Goal: Task Accomplishment & Management: Manage account settings

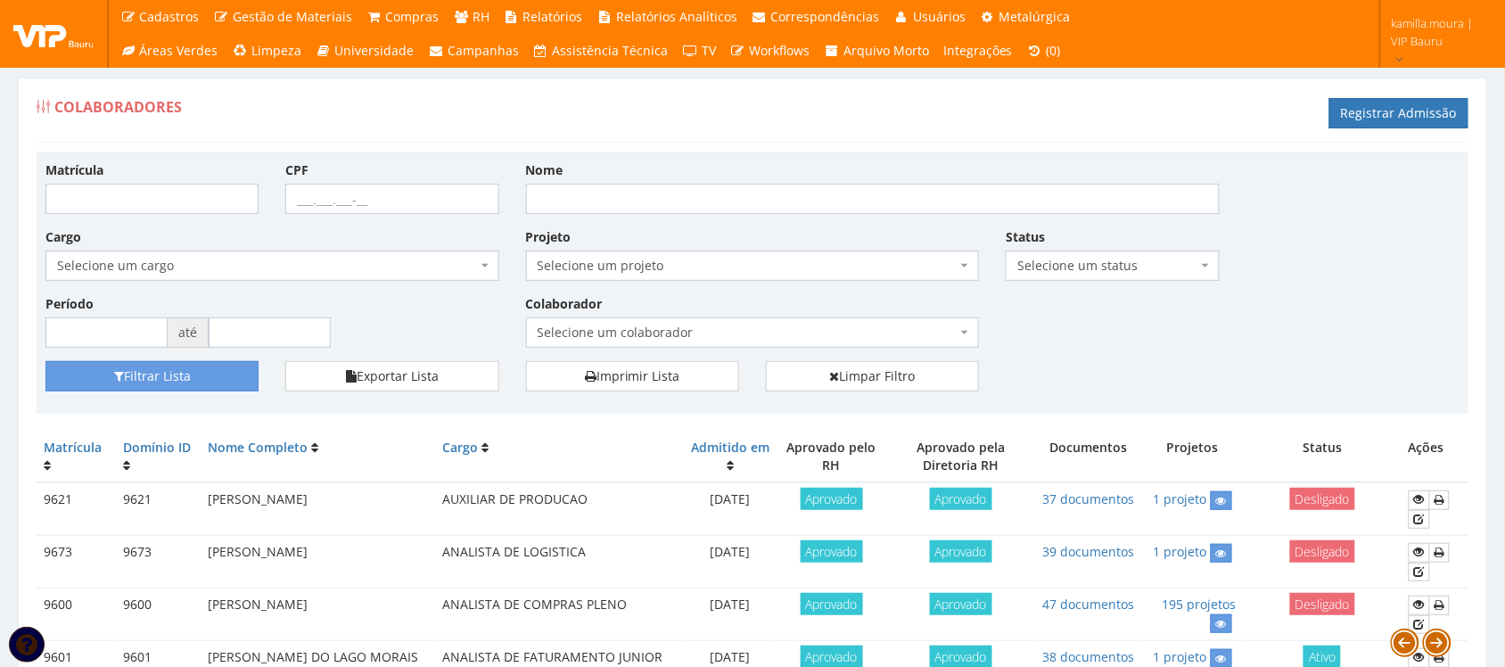
click at [711, 328] on span "Selecione um colaborador" at bounding box center [748, 333] width 420 height 18
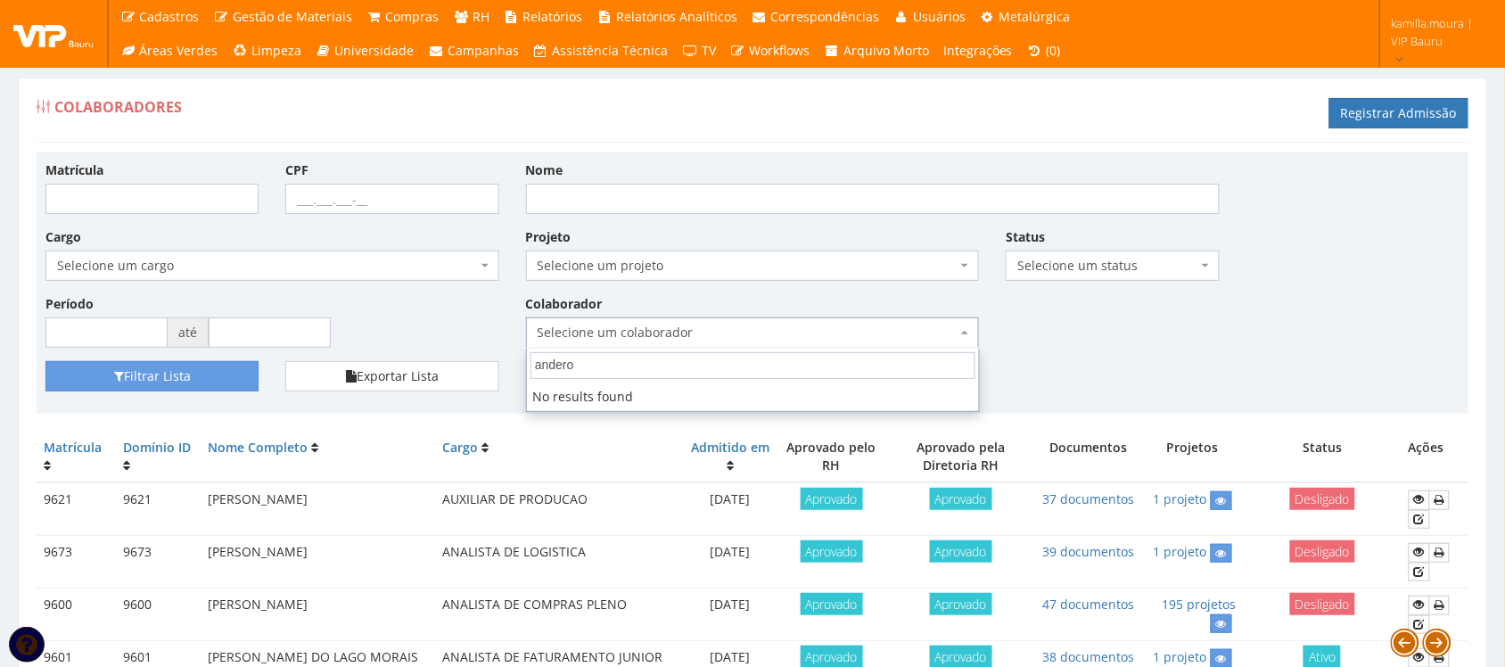
type input "ander"
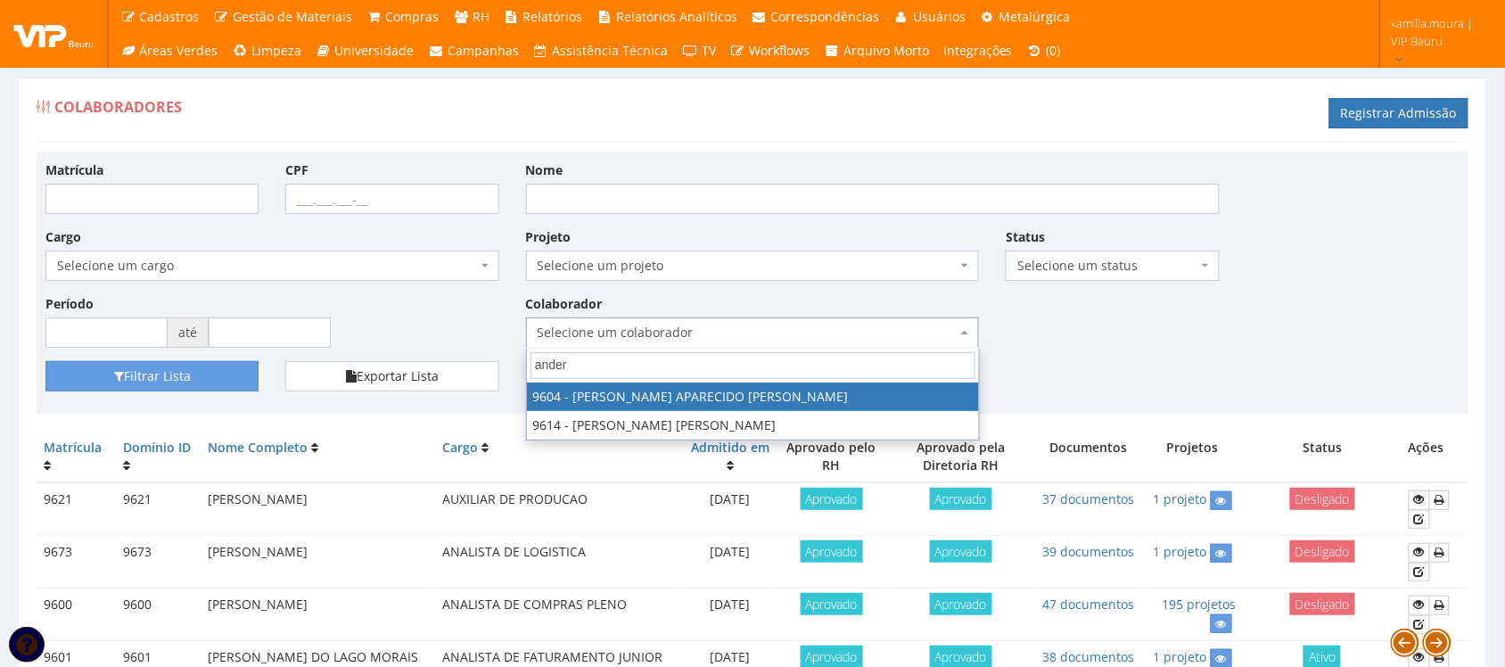
select select "3771"
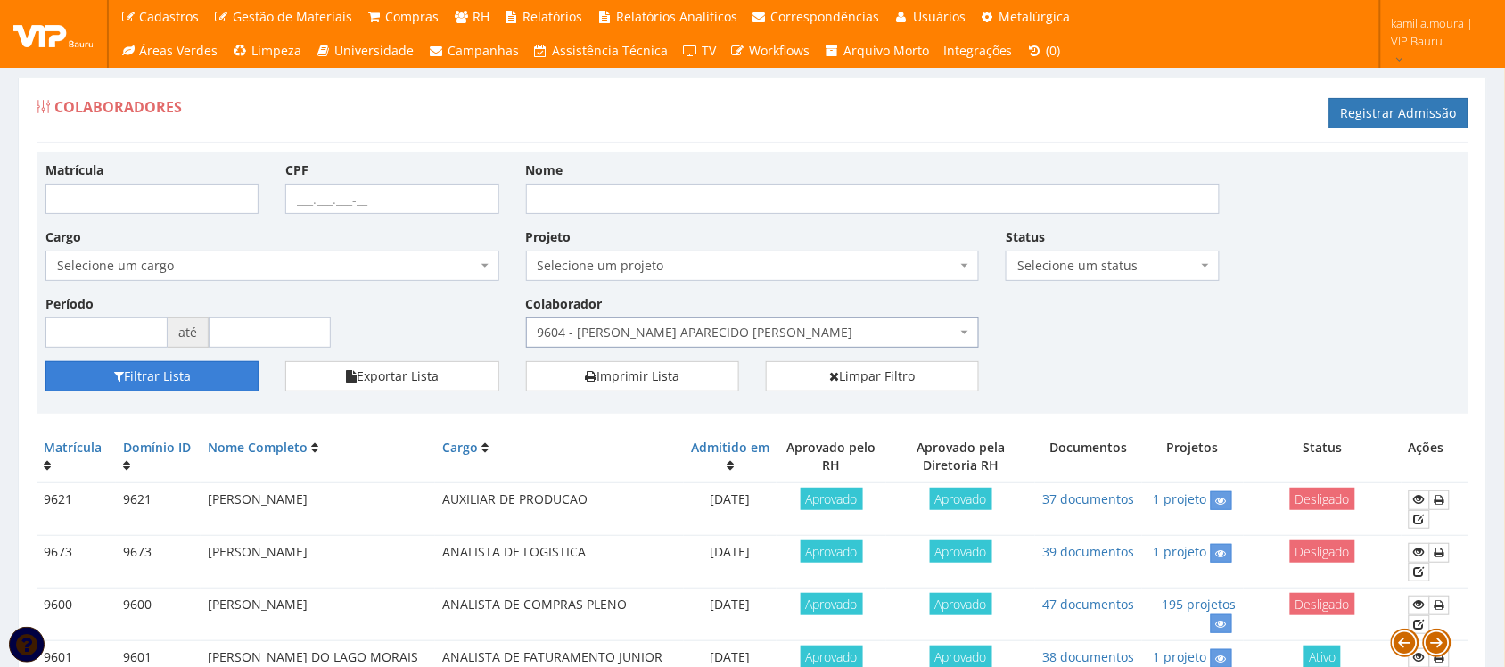
click at [214, 376] on button "Filtrar Lista" at bounding box center [151, 376] width 213 height 30
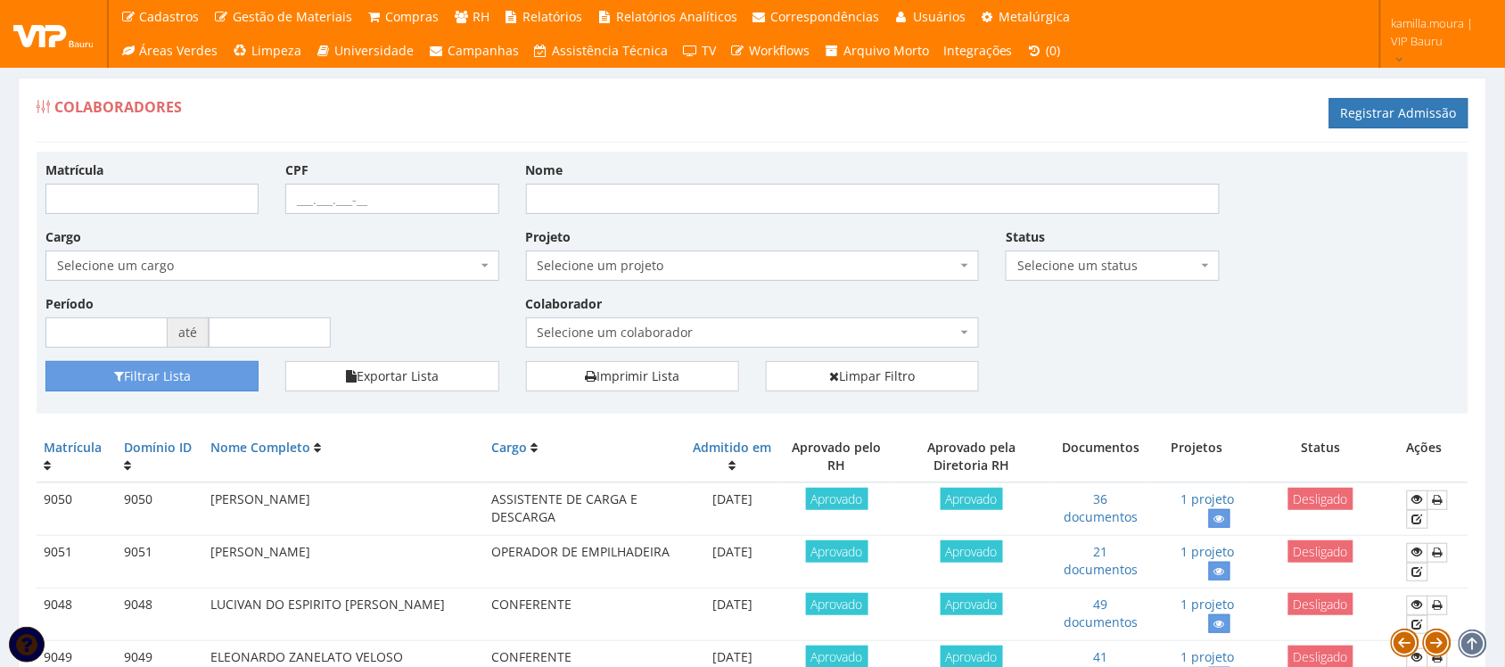
click at [803, 327] on span "Selecione um colaborador" at bounding box center [748, 333] width 420 height 18
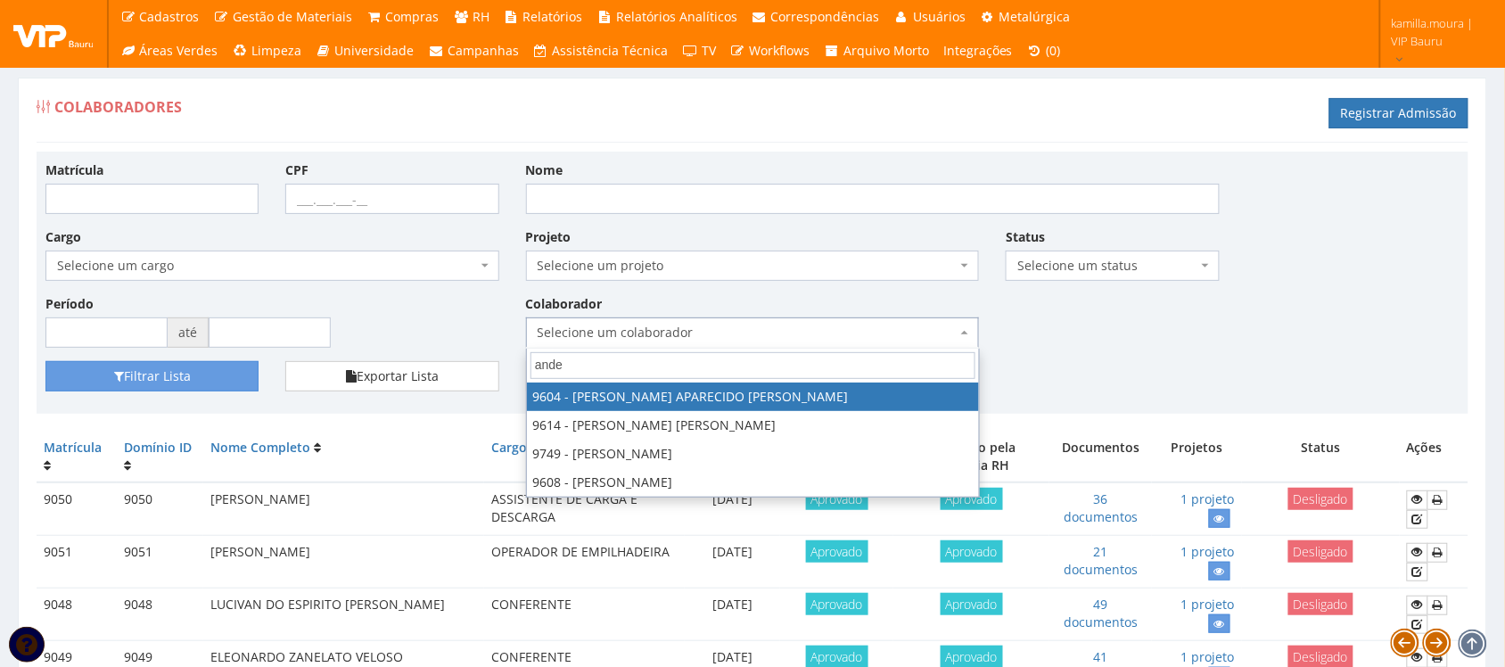
type input "ander"
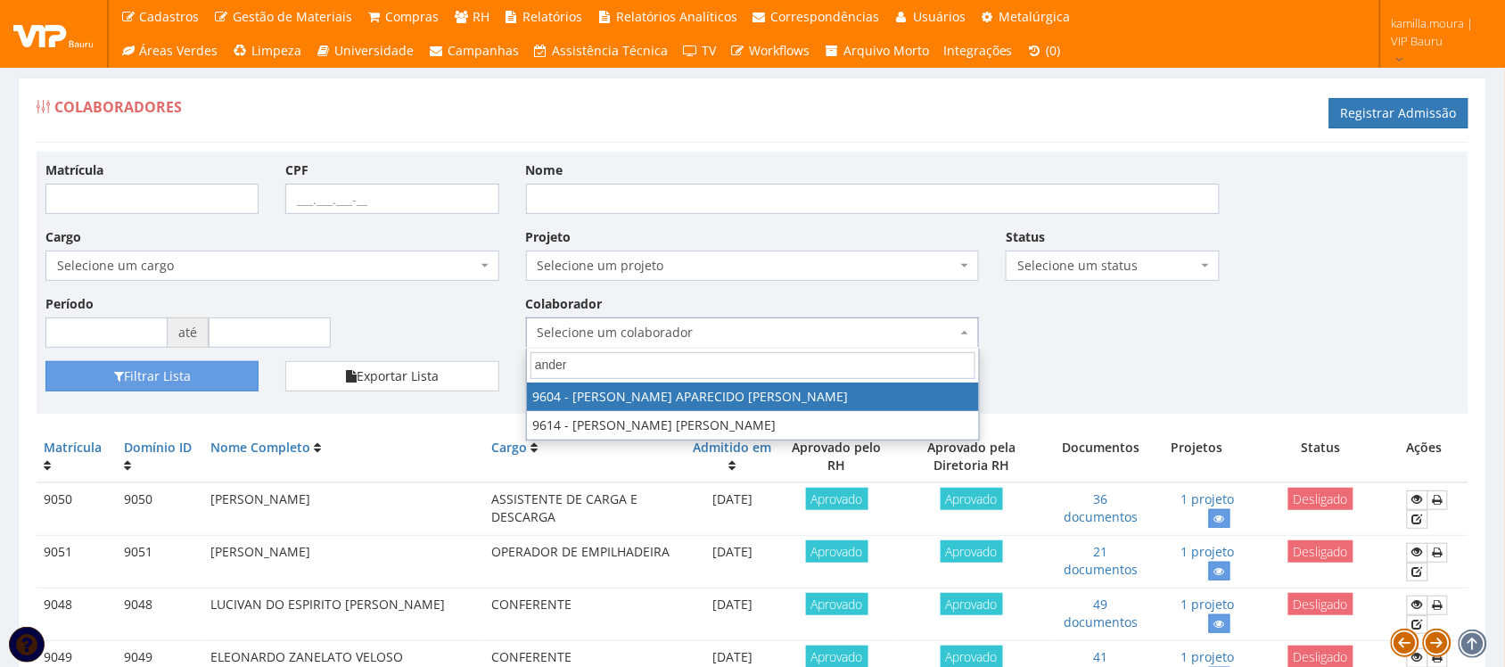
select select "3771"
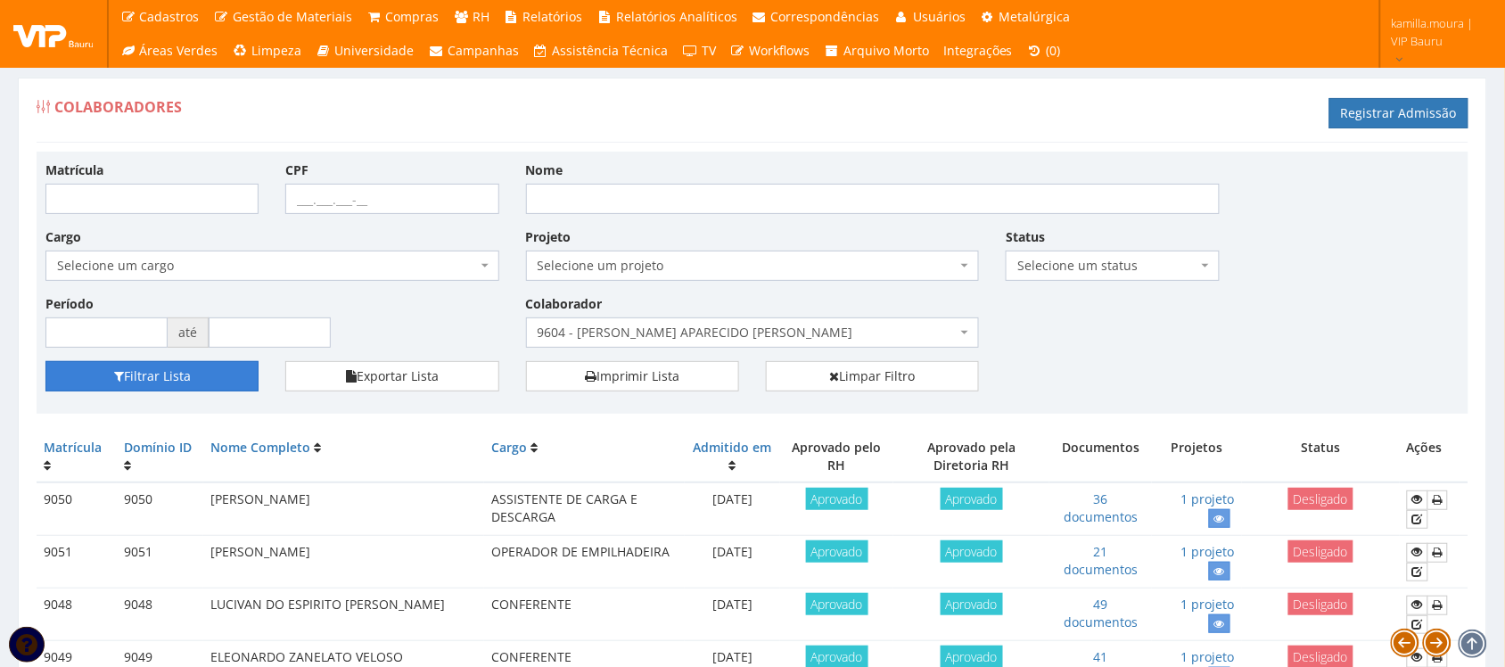
click at [232, 373] on button "Filtrar Lista" at bounding box center [151, 376] width 213 height 30
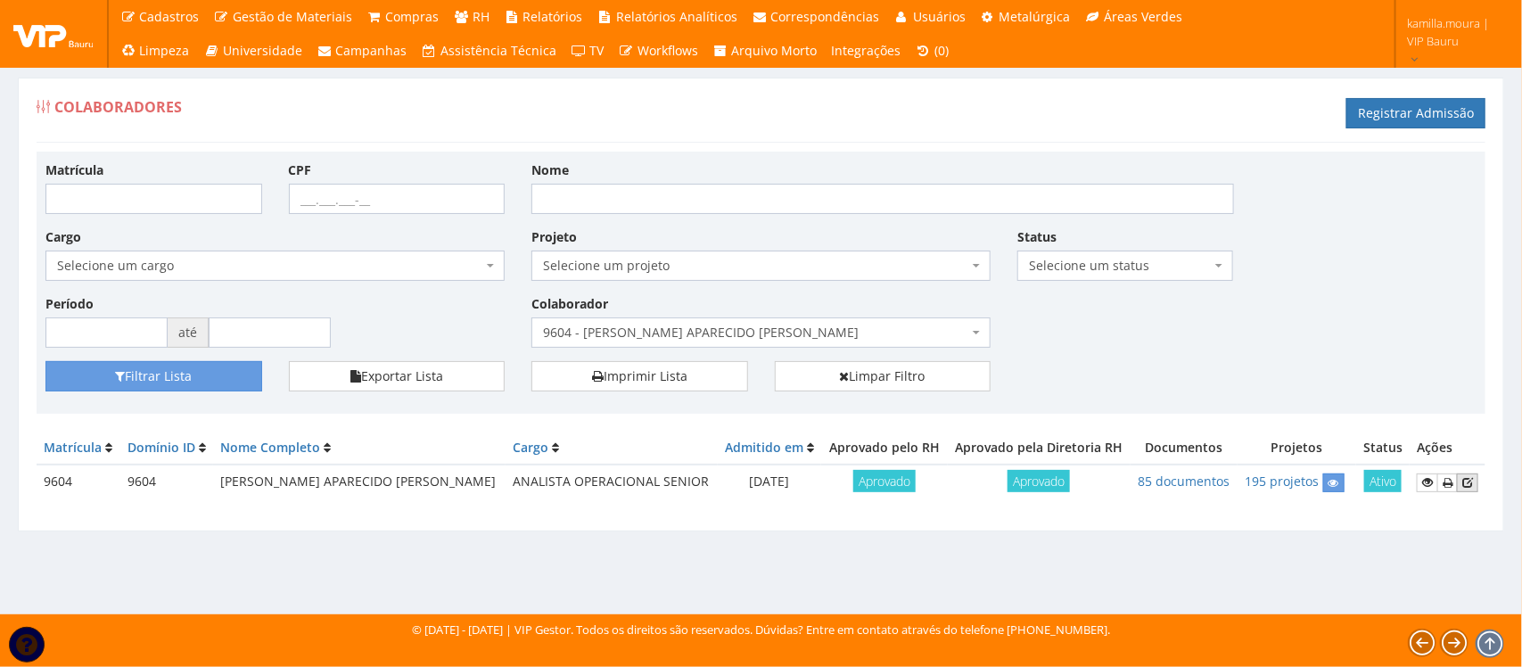
click at [1464, 478] on icon at bounding box center [1467, 482] width 11 height 12
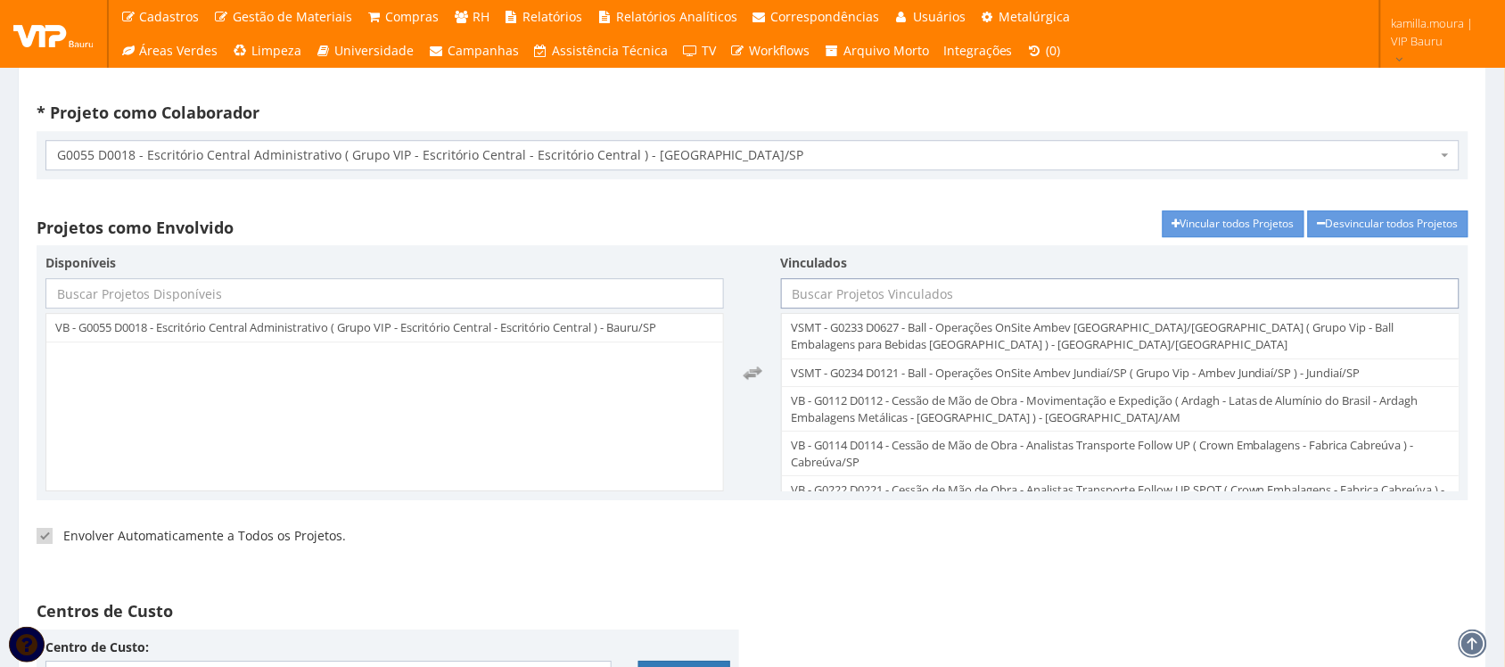
click at [939, 296] on input "text" at bounding box center [1120, 293] width 679 height 30
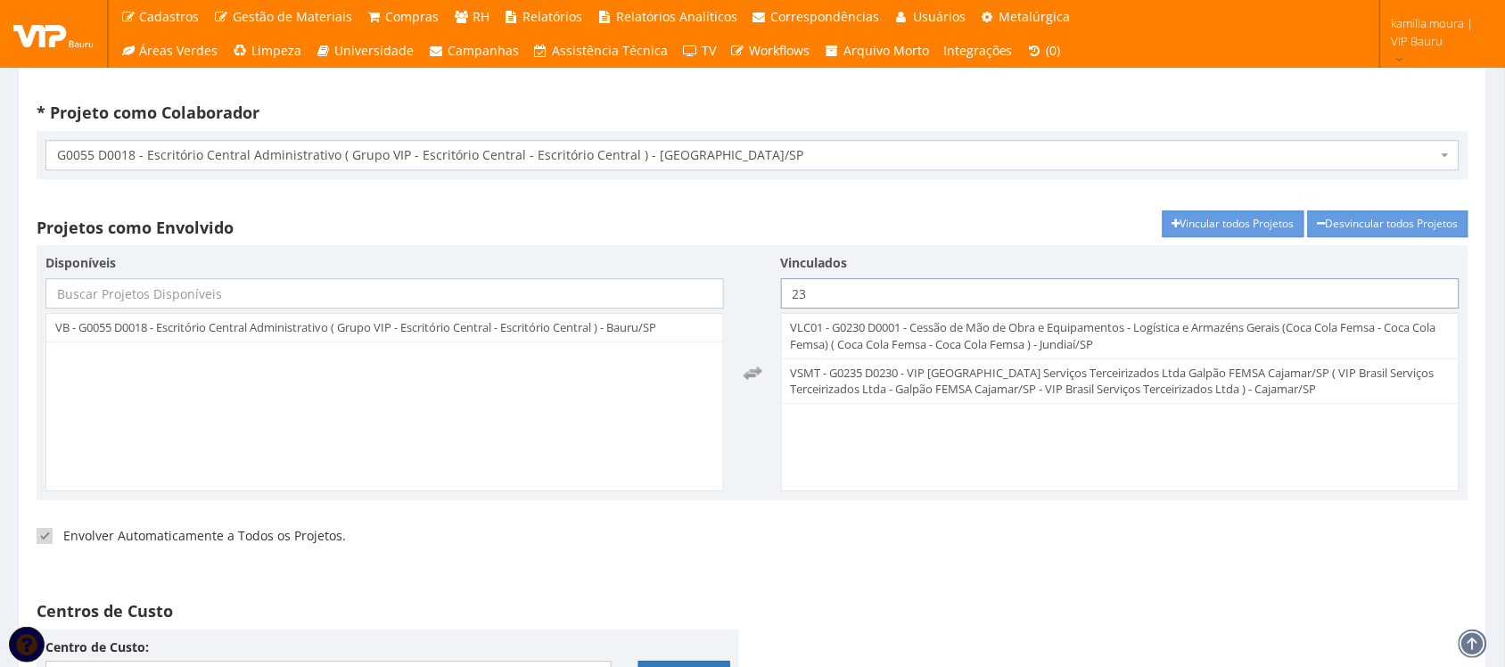
type input "2"
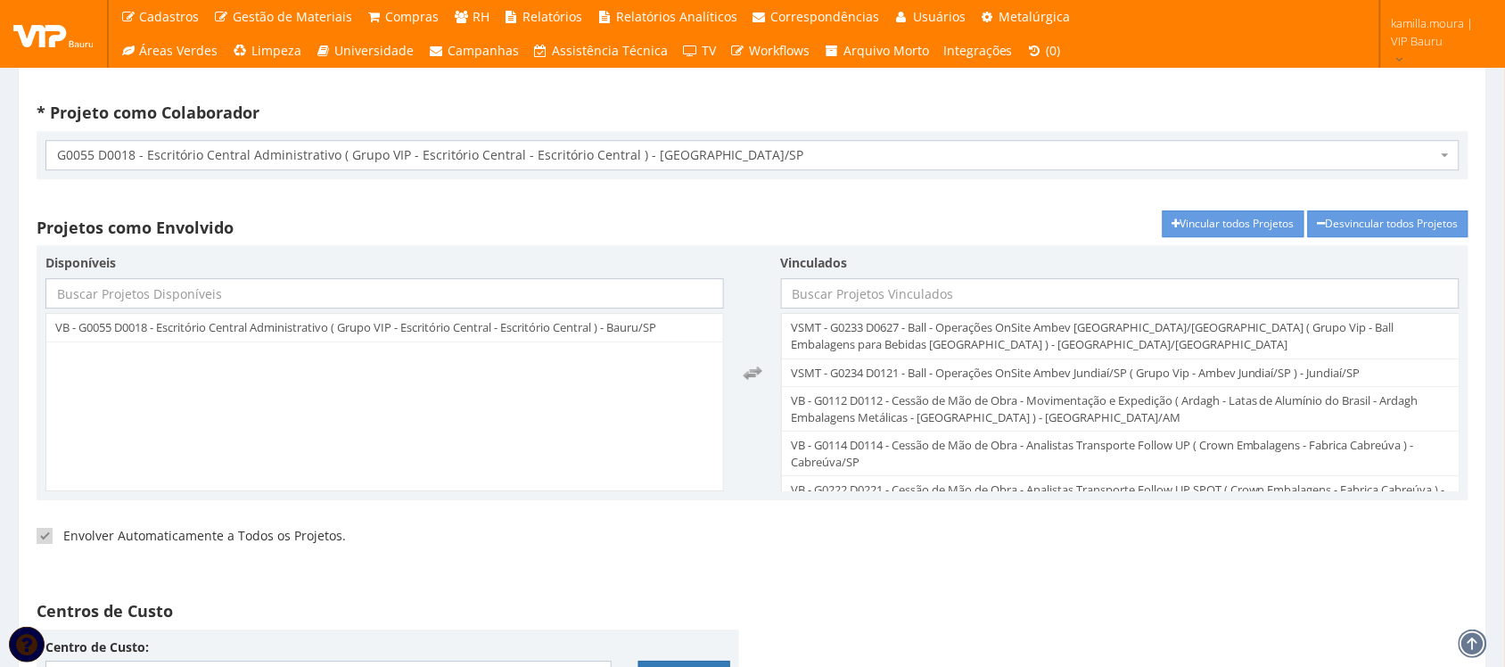
click at [995, 218] on div "Vincular todos Projetos Desvincular todos Projetos Projetos como Envolvido VSMT…" at bounding box center [752, 395] width 1459 height 371
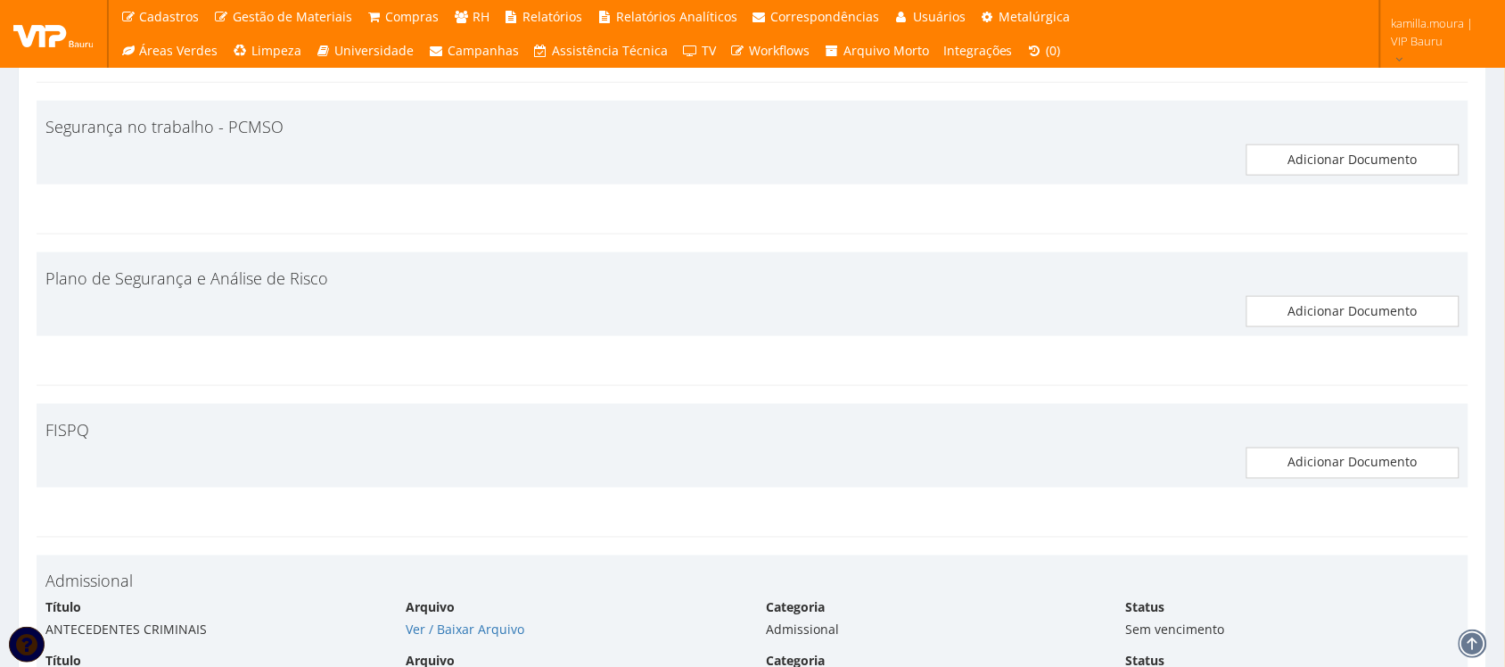
scroll to position [5239, 0]
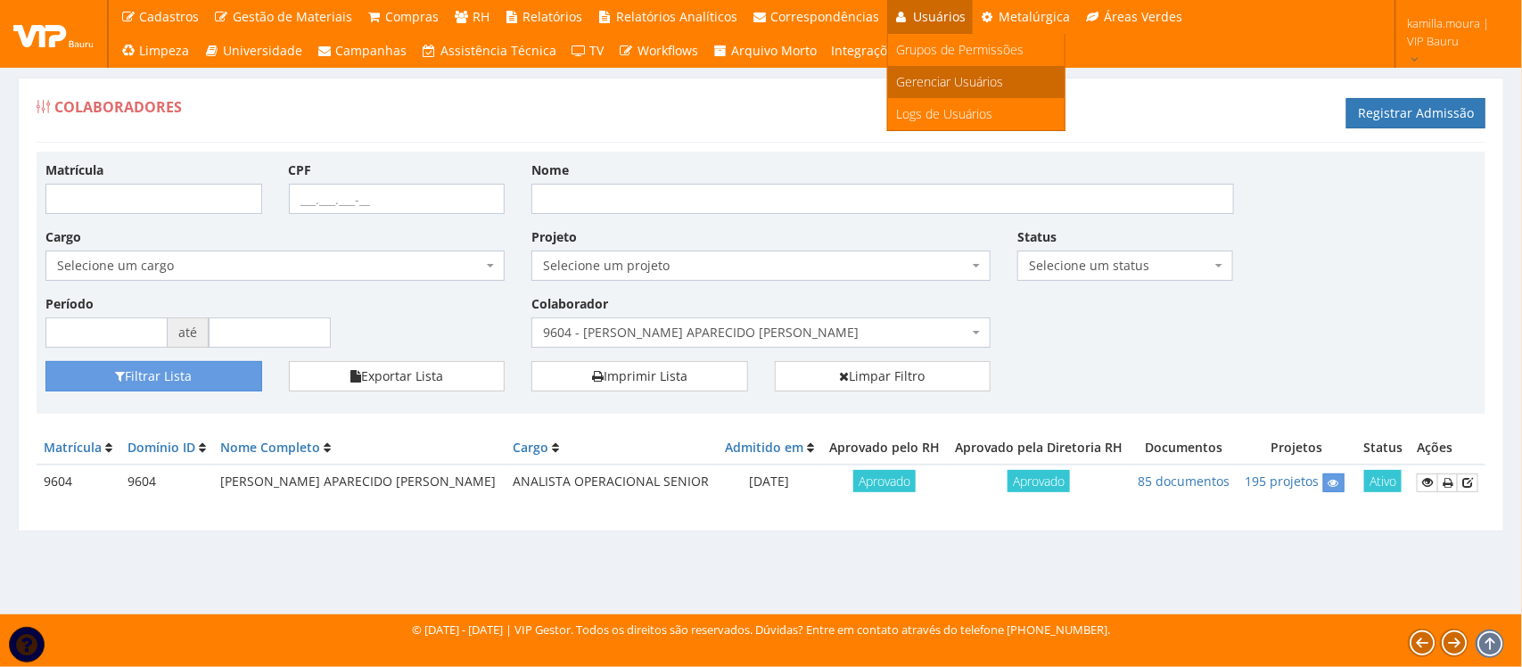
click at [910, 82] on span "Gerenciar Usuários" at bounding box center [950, 81] width 107 height 17
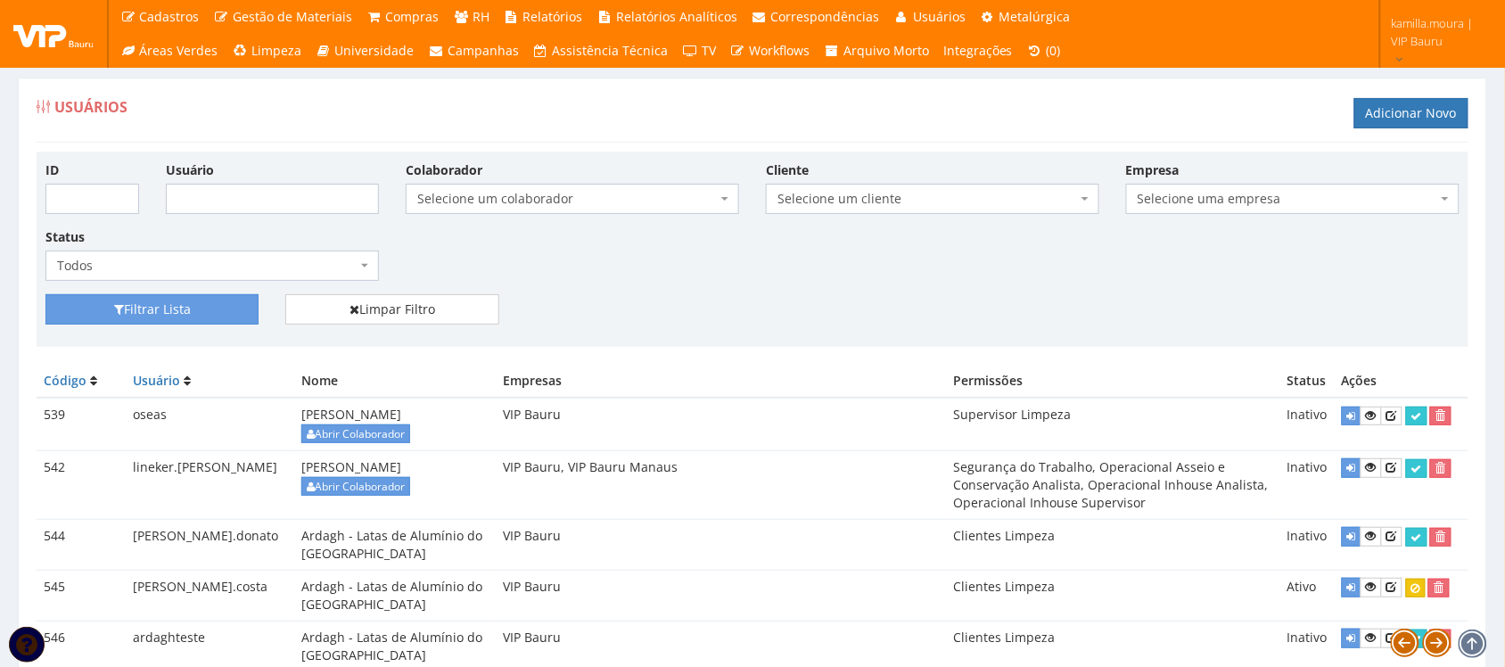
click at [653, 194] on span "Selecione um colaborador" at bounding box center [567, 199] width 300 height 18
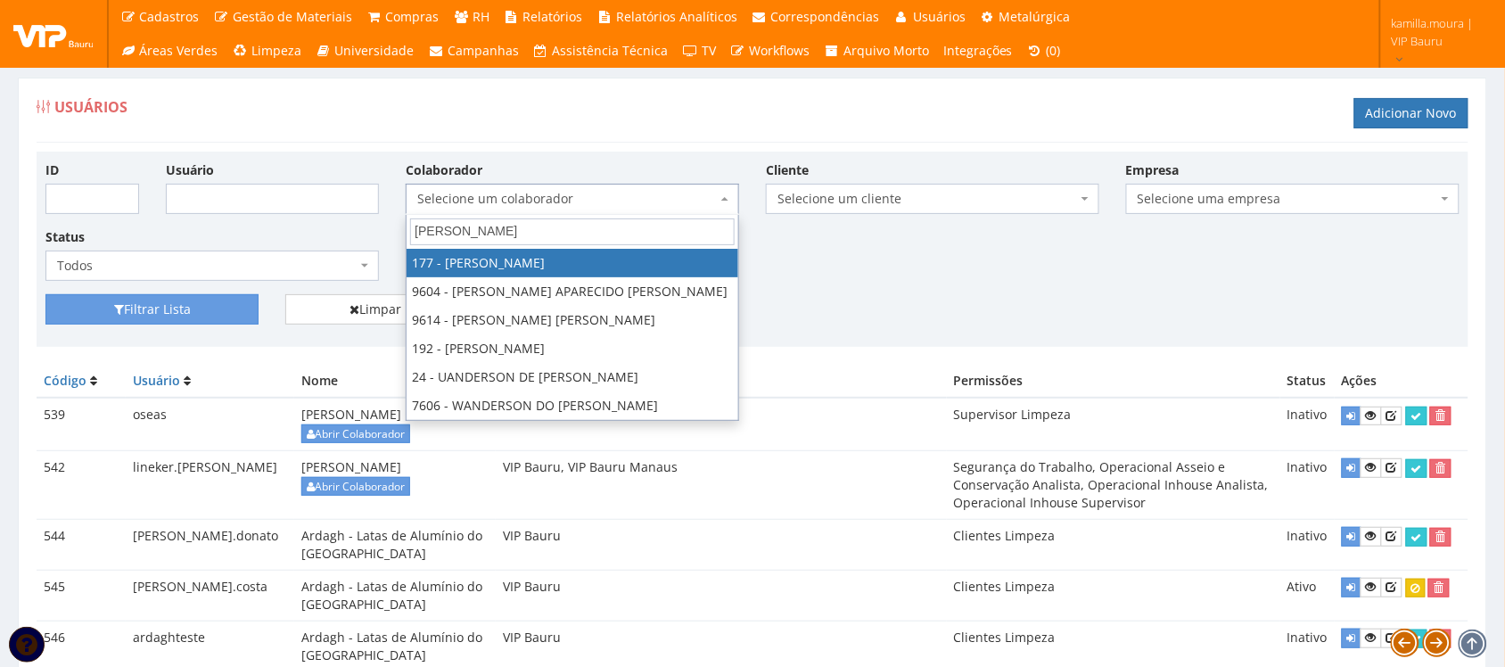
type input "[PERSON_NAME]"
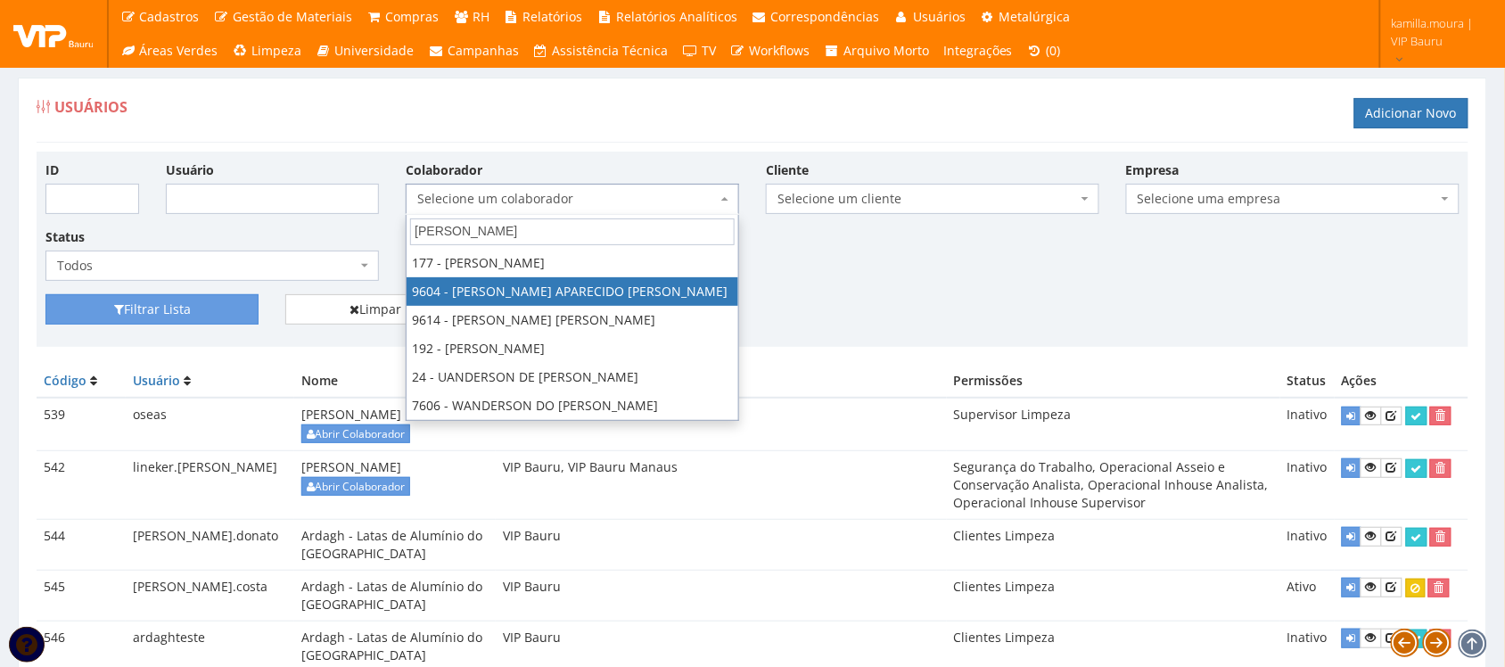
select select "3771"
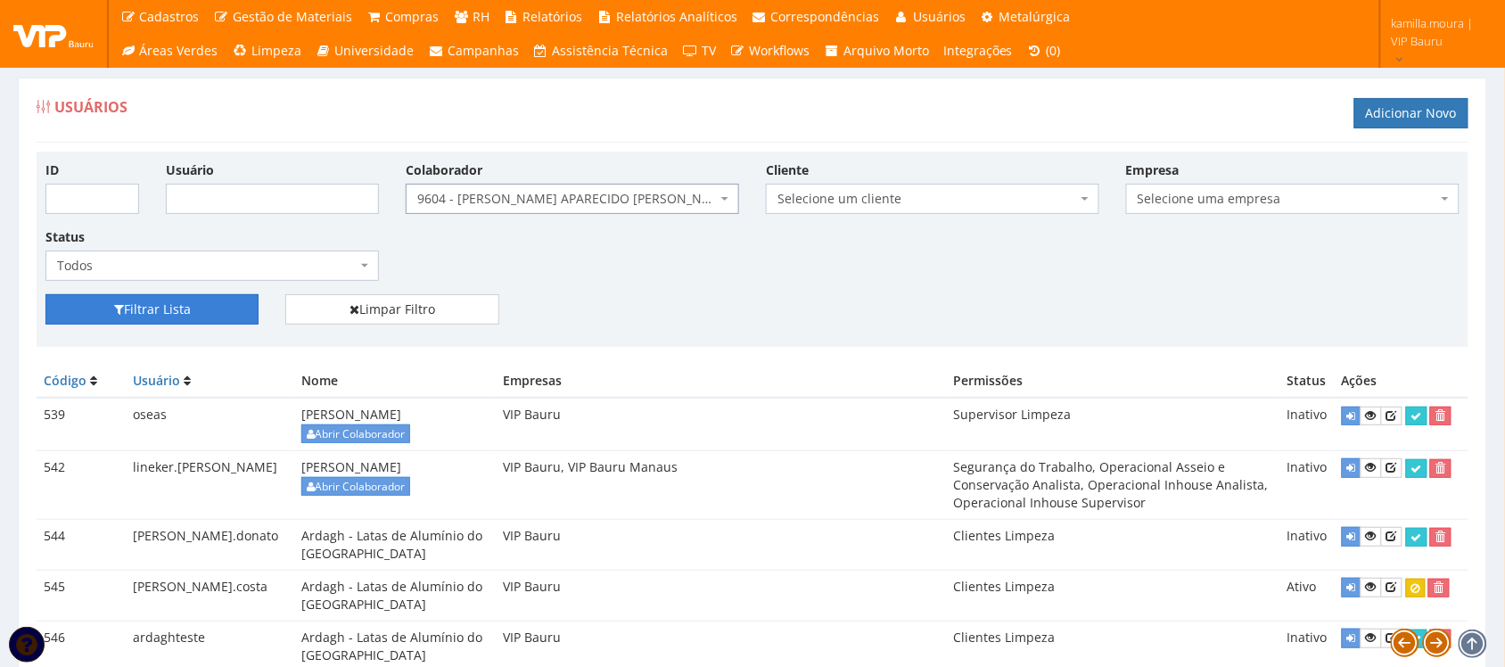
click at [233, 304] on button "Filtrar Lista" at bounding box center [151, 309] width 213 height 30
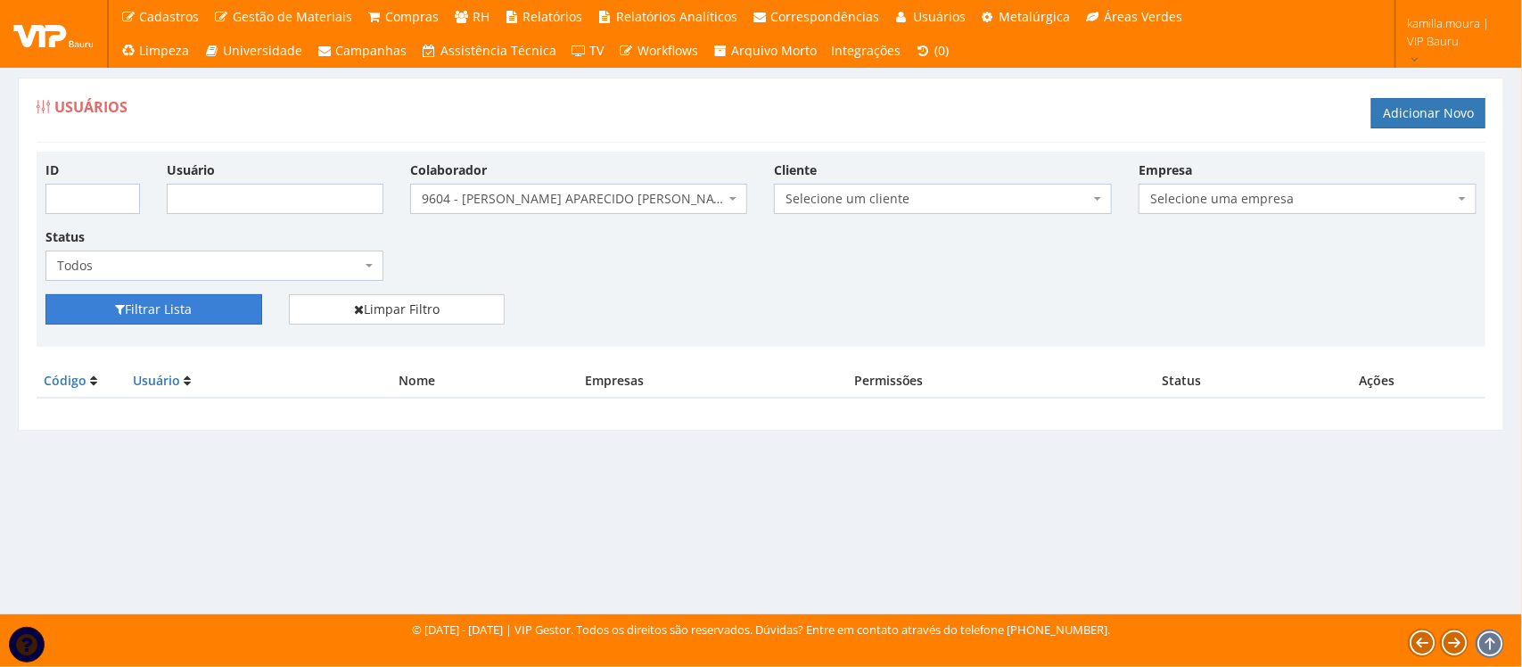
click at [227, 317] on button "Filtrar Lista" at bounding box center [153, 309] width 217 height 30
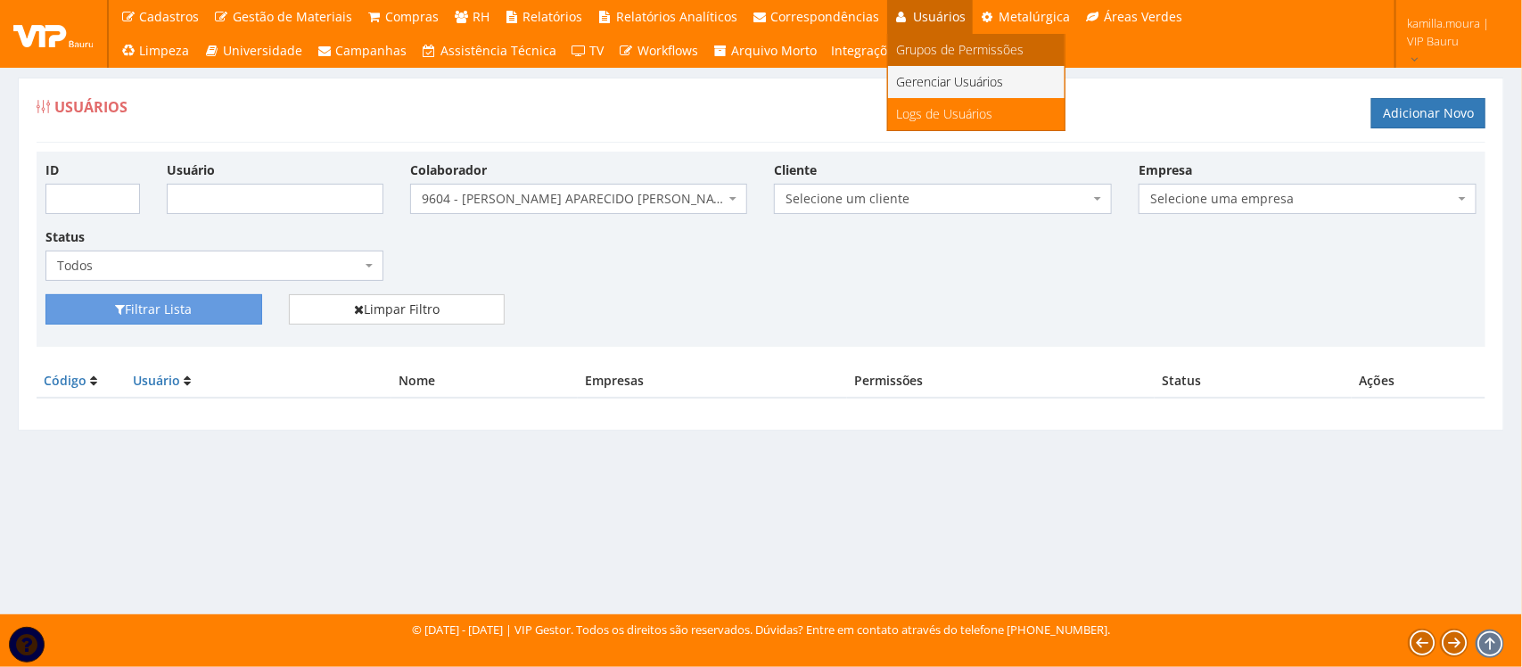
click at [907, 45] on span "Grupos de Permissões" at bounding box center [961, 49] width 128 height 17
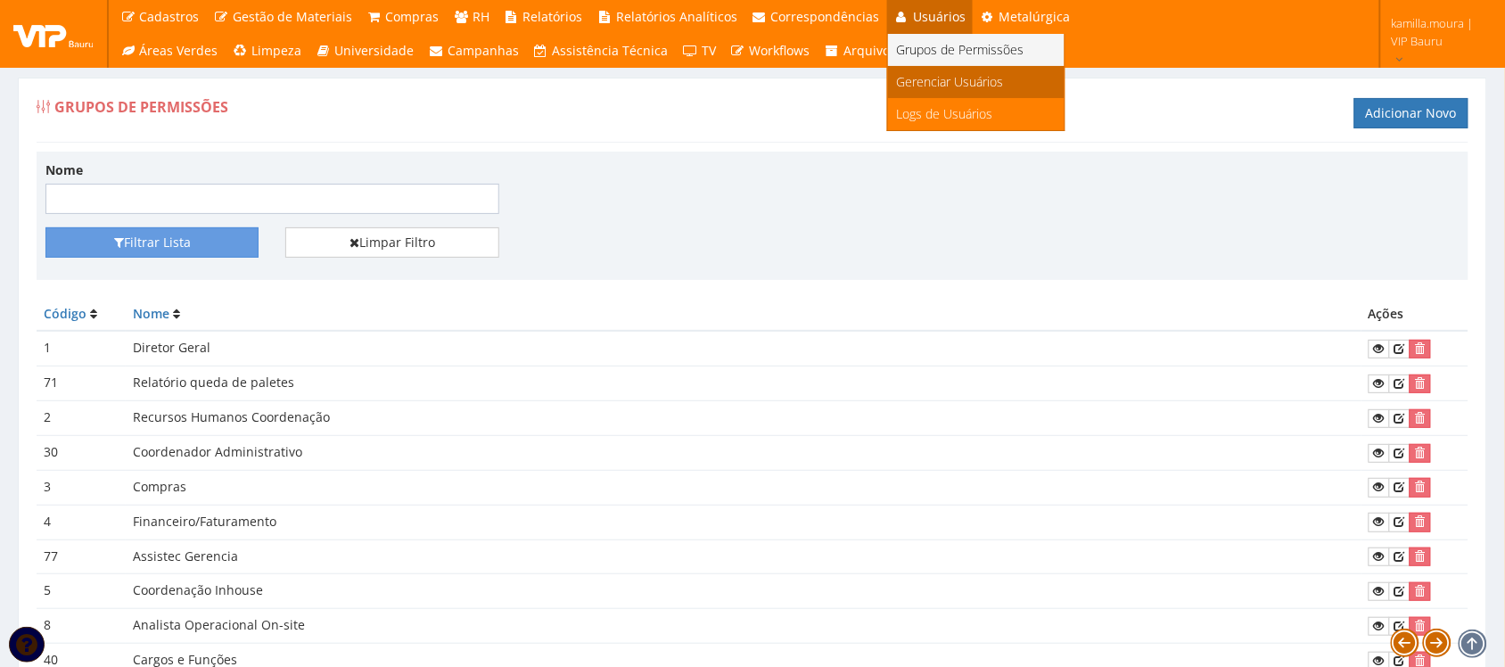
click at [903, 90] on link "Gerenciar Usuários" at bounding box center [976, 82] width 177 height 32
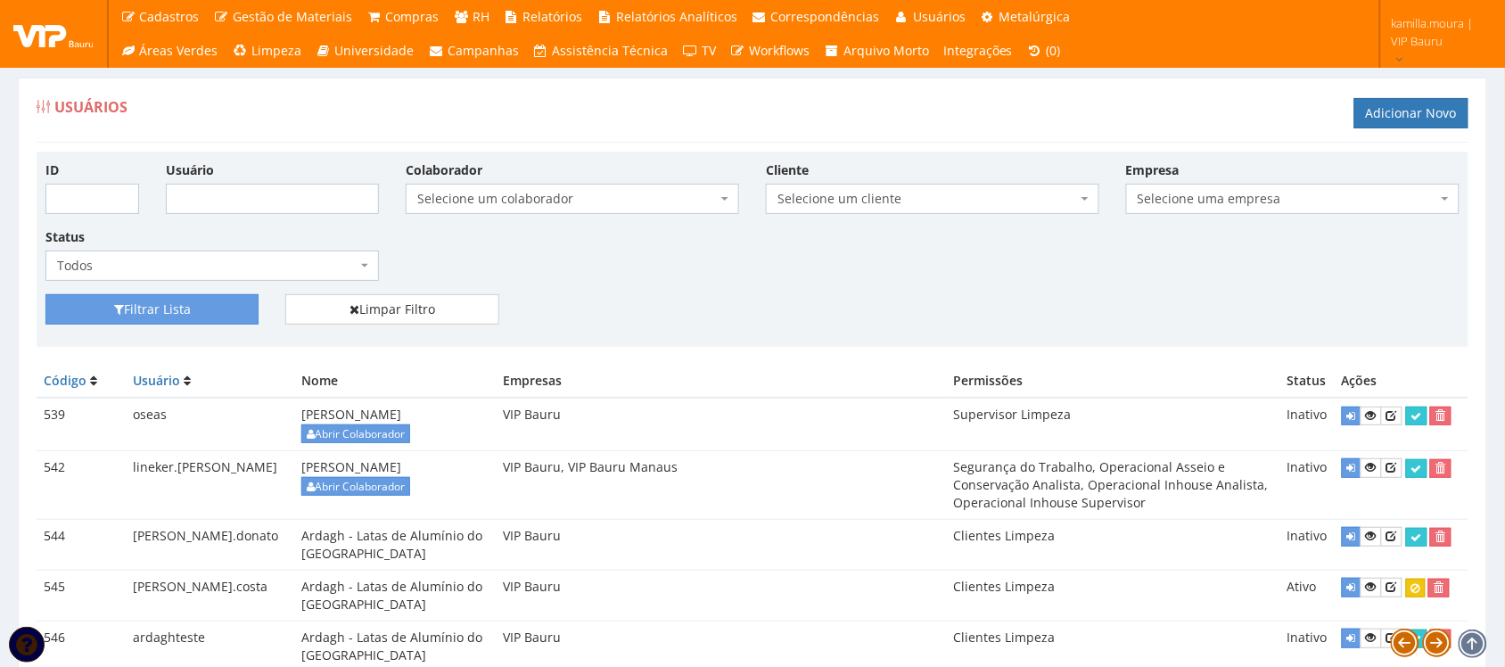
click at [492, 192] on span "Selecione um colaborador" at bounding box center [567, 199] width 300 height 18
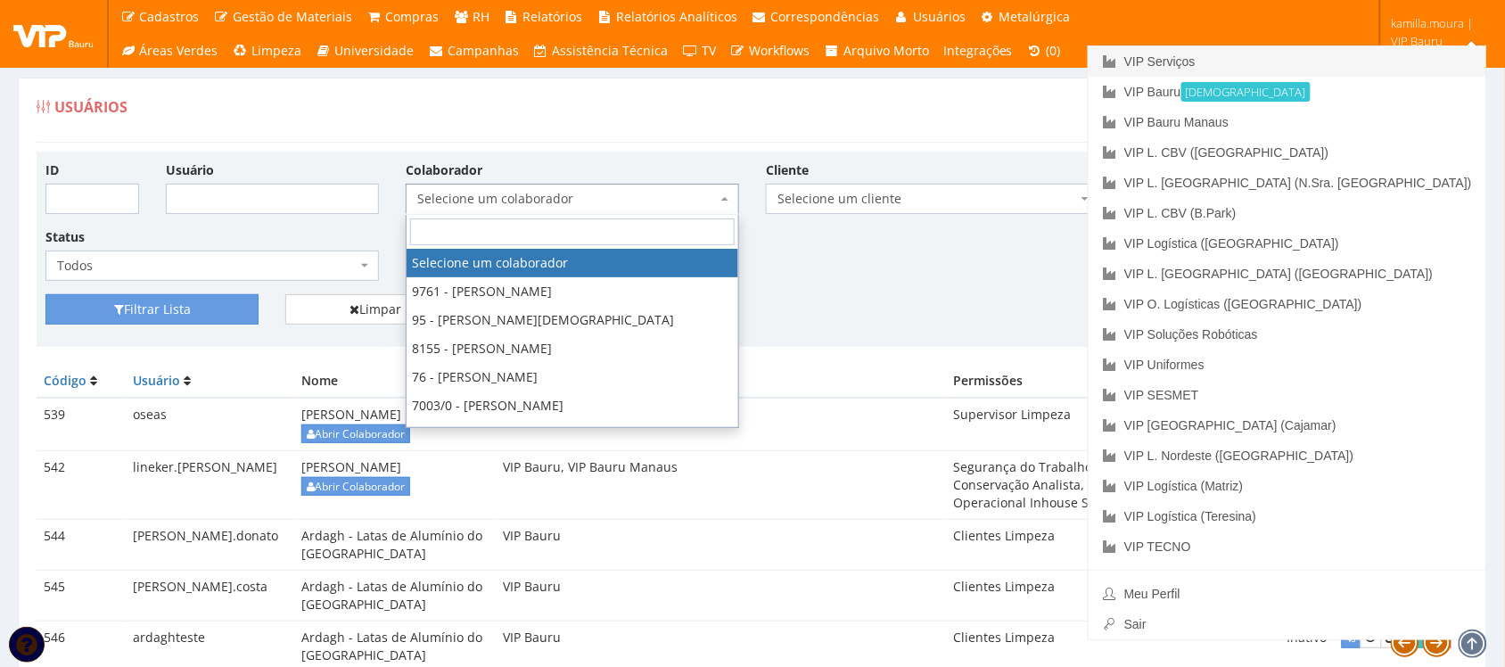
click at [1366, 65] on link "VIP Serviços" at bounding box center [1288, 61] width 398 height 30
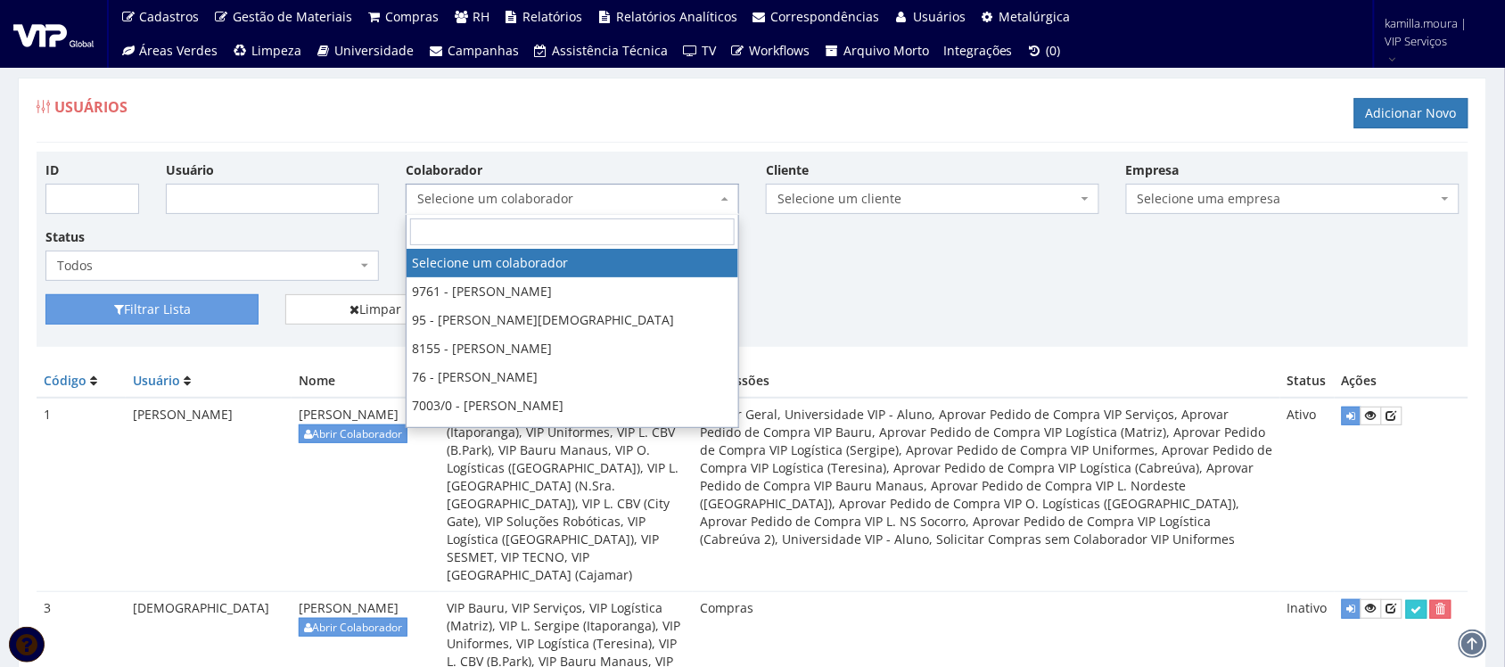
click at [557, 194] on span "Selecione um colaborador" at bounding box center [567, 199] width 300 height 18
type input "ander"
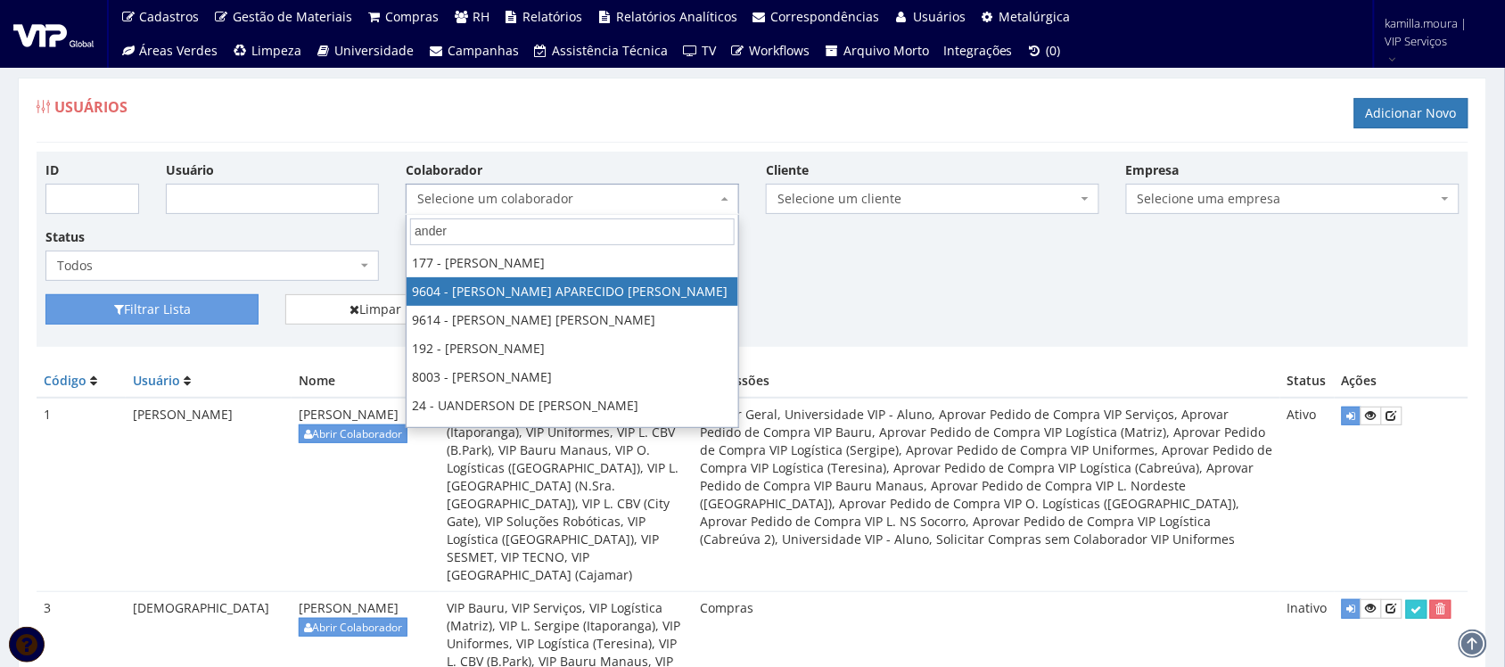
select select "3771"
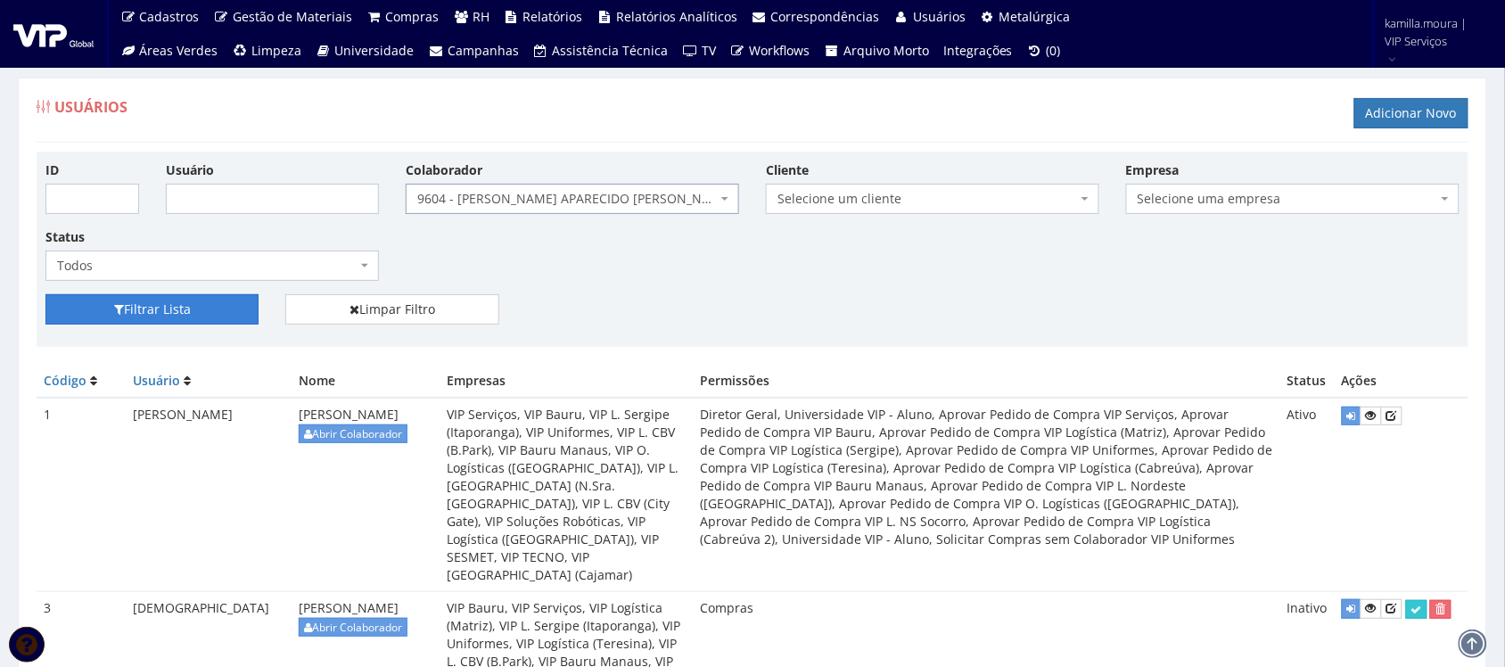
click at [211, 321] on button "Filtrar Lista" at bounding box center [151, 309] width 213 height 30
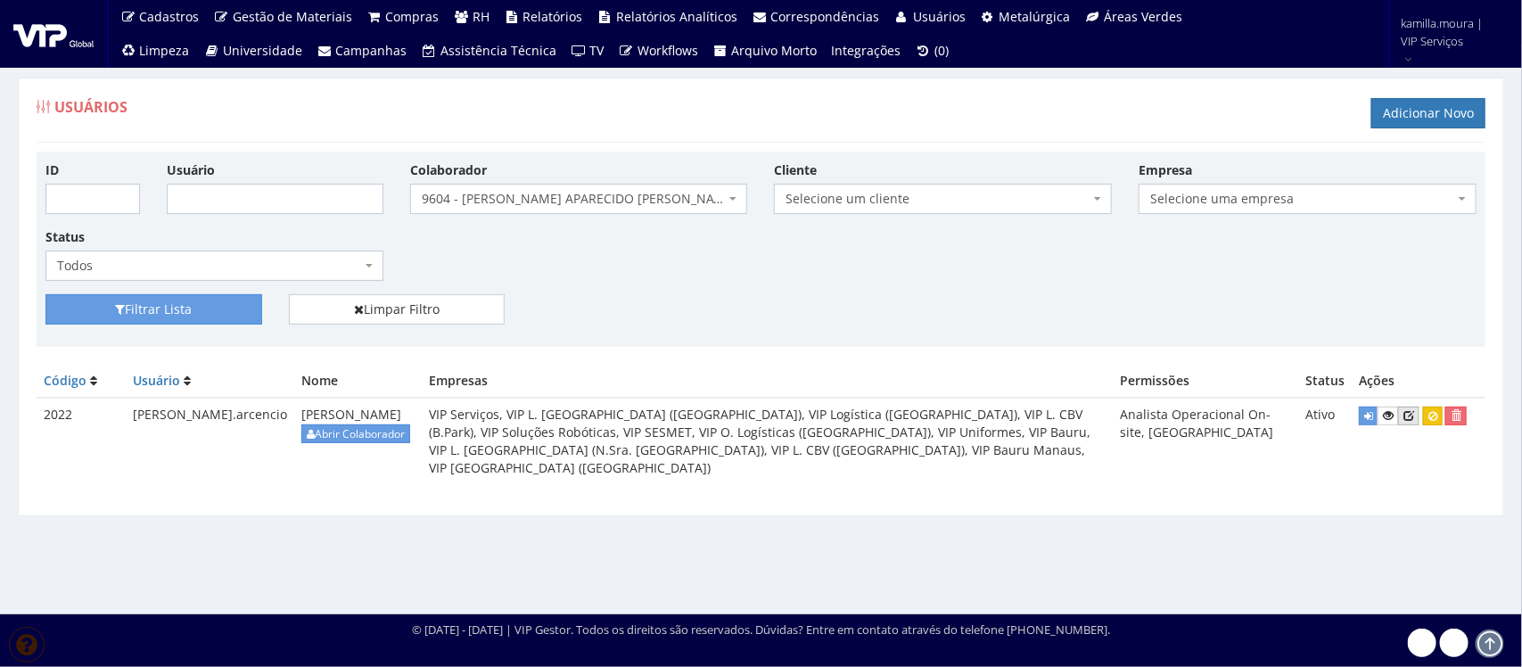
click at [1411, 411] on icon at bounding box center [1409, 415] width 11 height 12
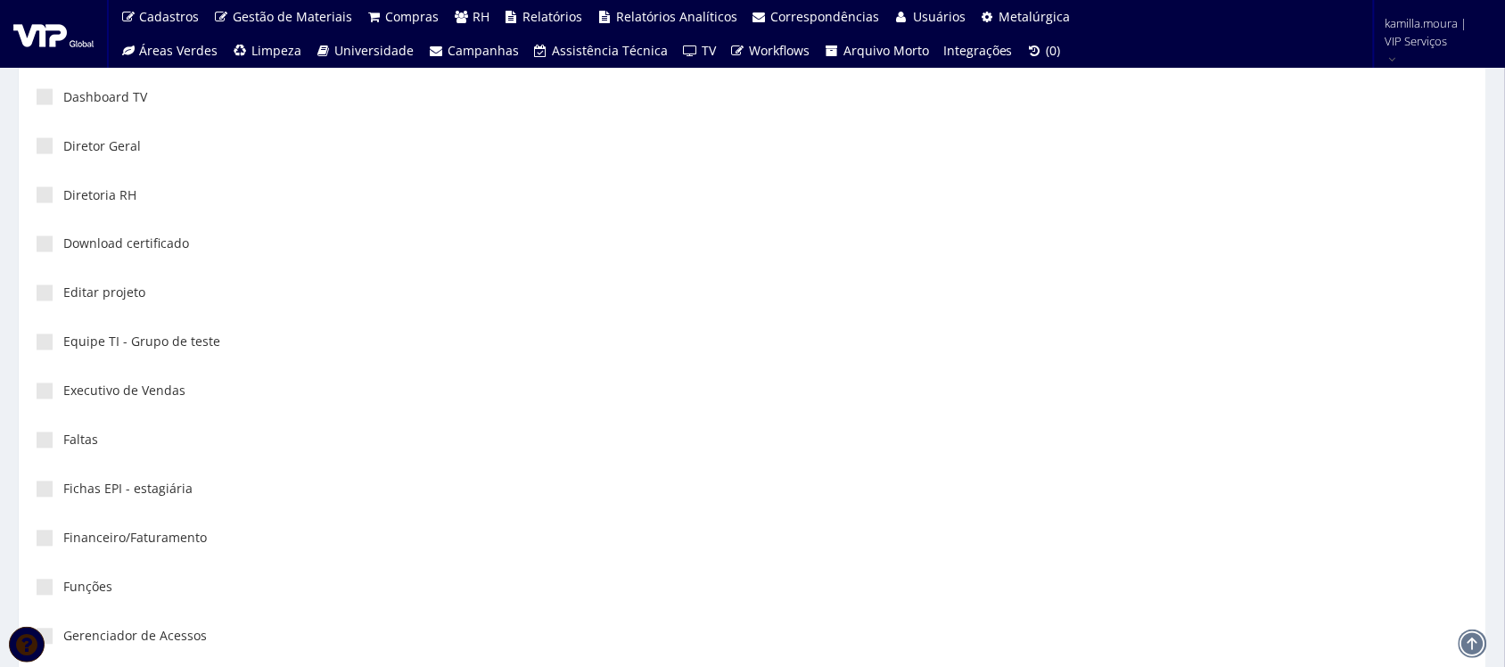
scroll to position [2762, 0]
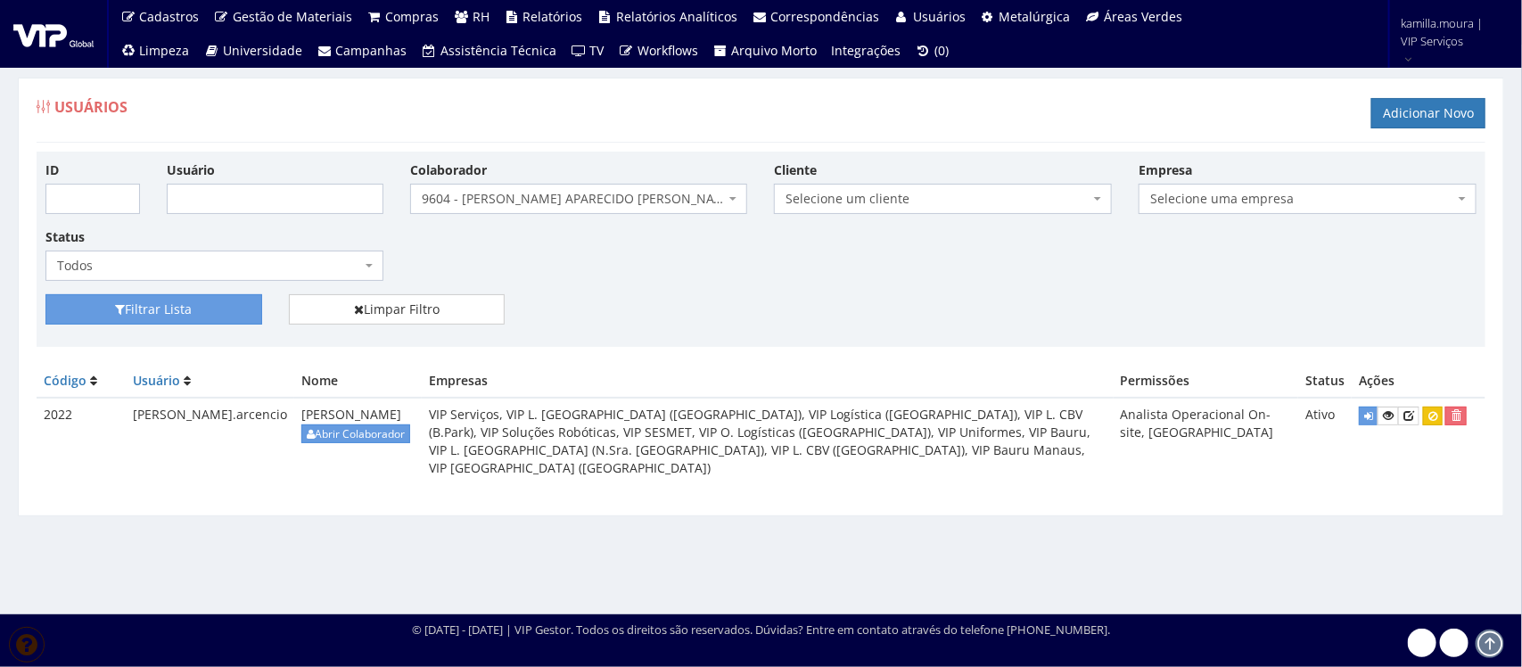
click at [737, 210] on span at bounding box center [735, 199] width 4 height 30
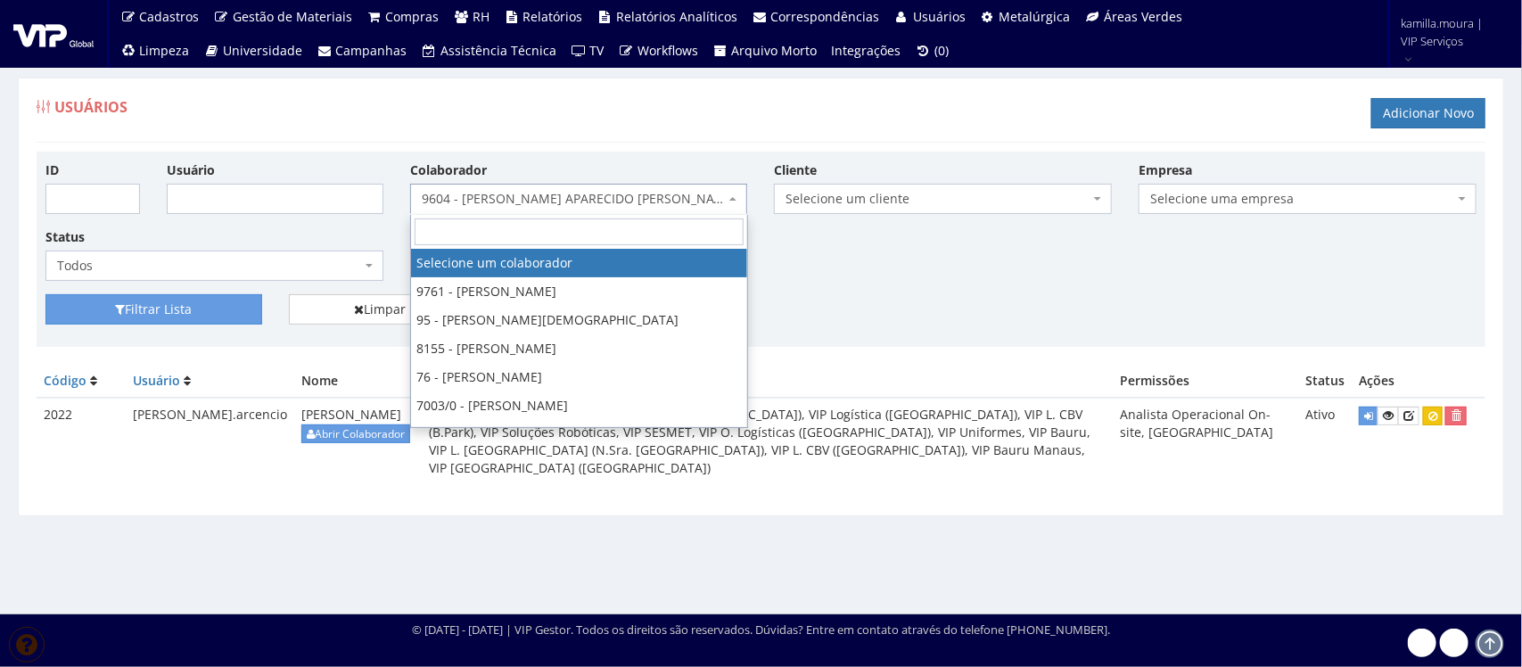
select select
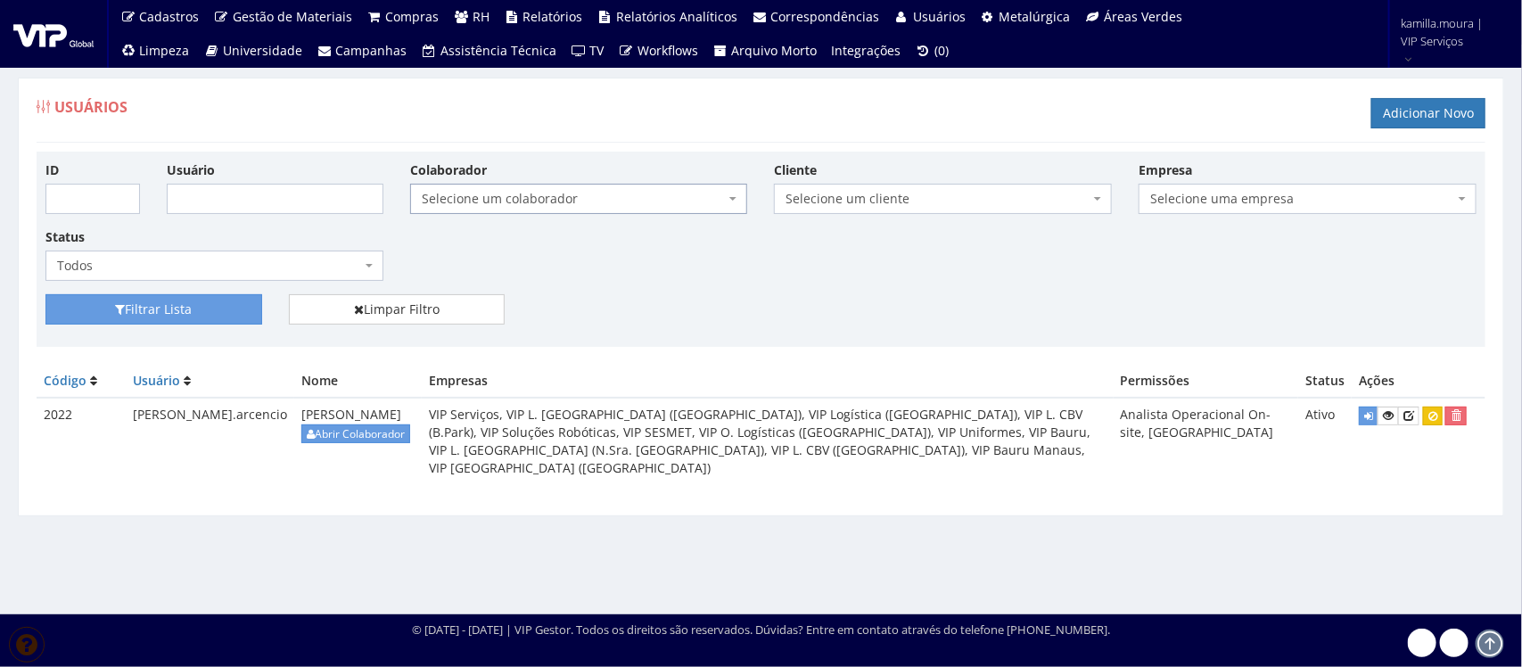
click at [925, 256] on div "ID Usuário Colaborador Selecione um colaborador 9761 - ADRIANA SILVA DO NASCIME…" at bounding box center [761, 228] width 1458 height 134
click at [194, 297] on button "Filtrar Lista" at bounding box center [153, 309] width 217 height 30
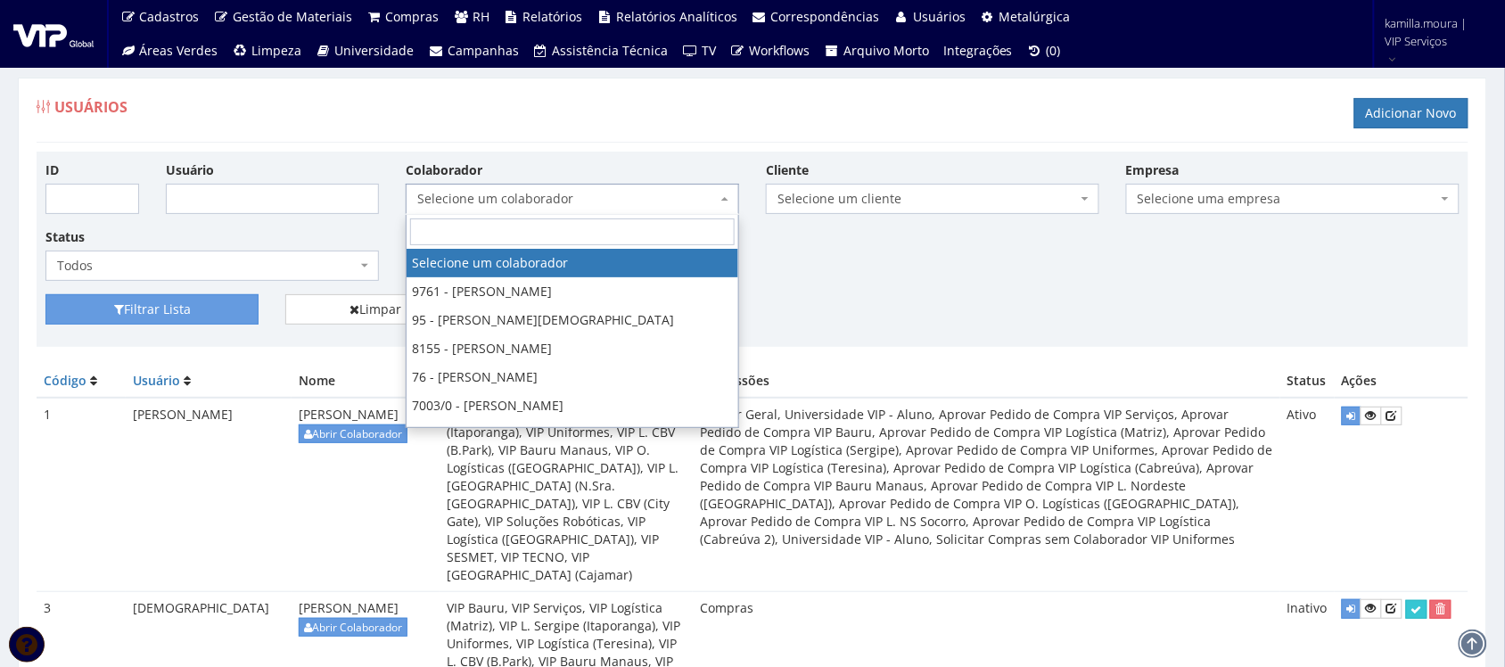
click at [541, 199] on span "Selecione um colaborador" at bounding box center [567, 199] width 300 height 18
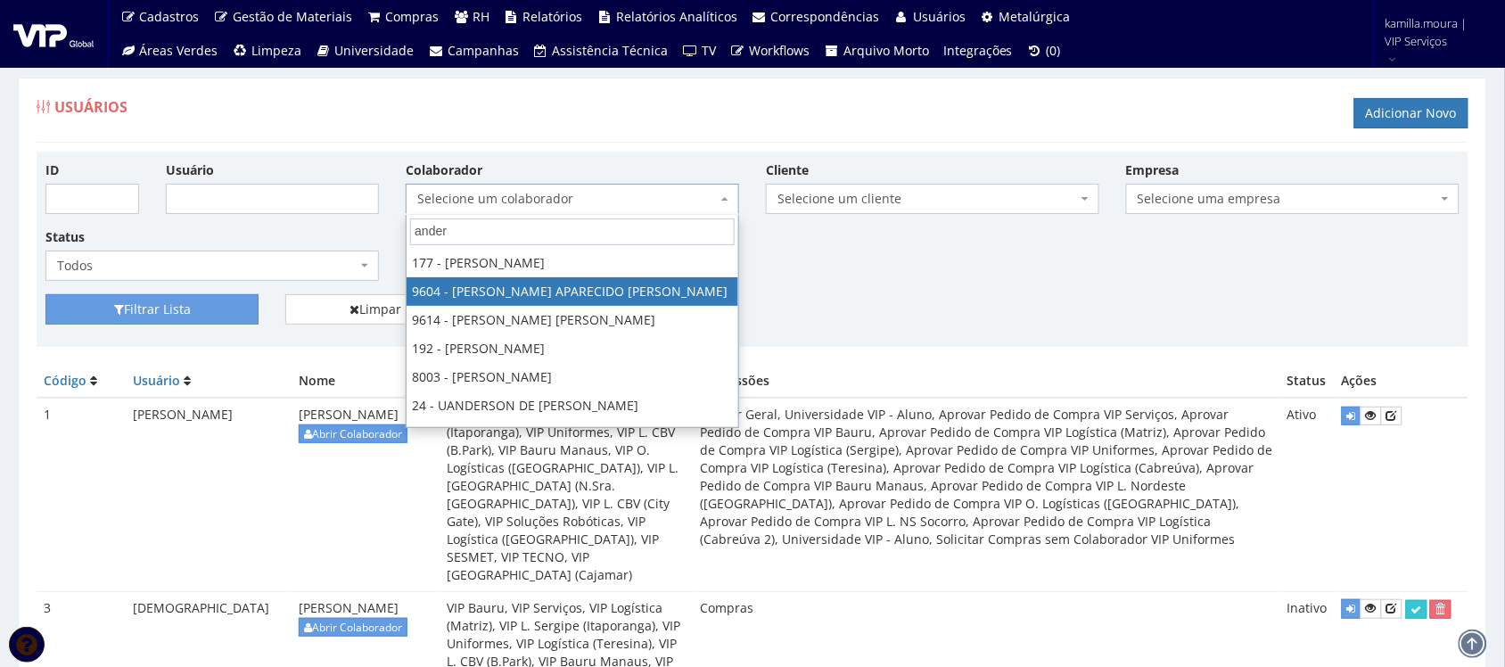
type input "ander"
select select "3771"
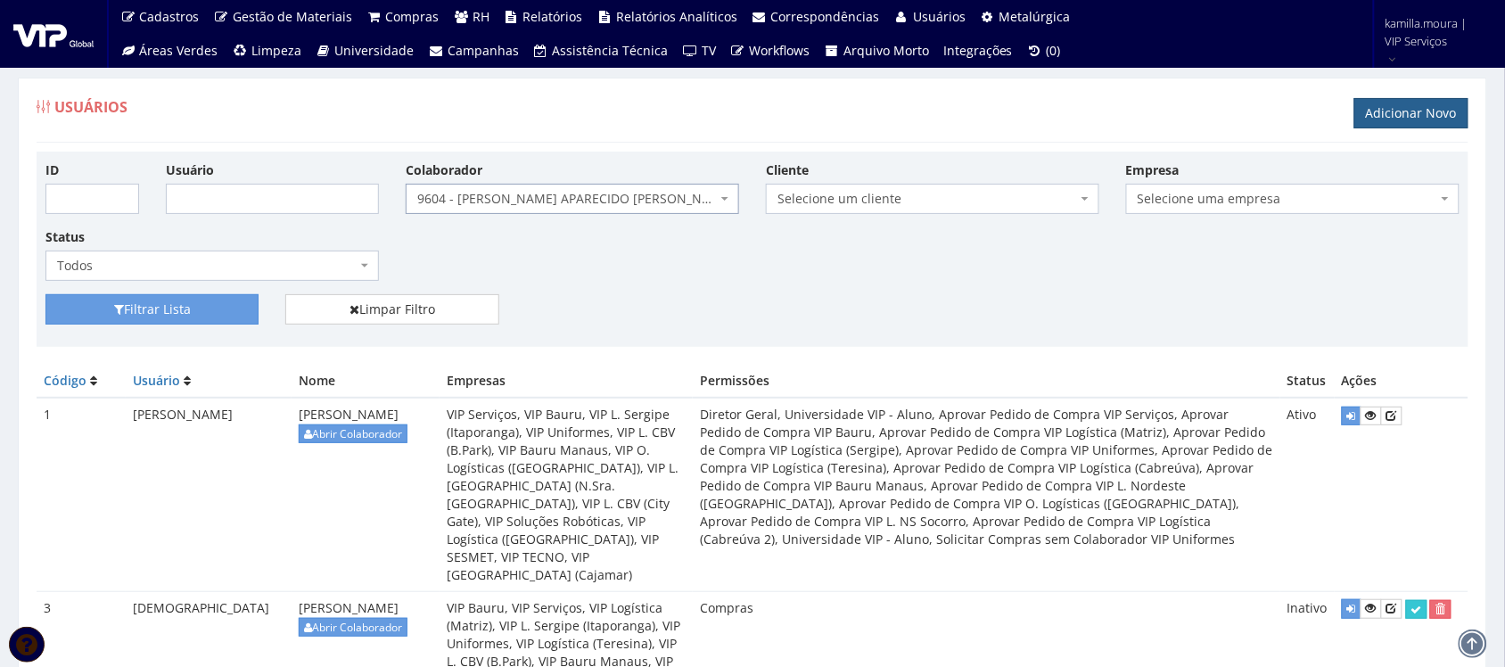
click at [1383, 118] on link "Adicionar Novo" at bounding box center [1412, 113] width 114 height 30
select select "3771"
click at [657, 188] on span "Selecione um colaborador" at bounding box center [573, 199] width 334 height 30
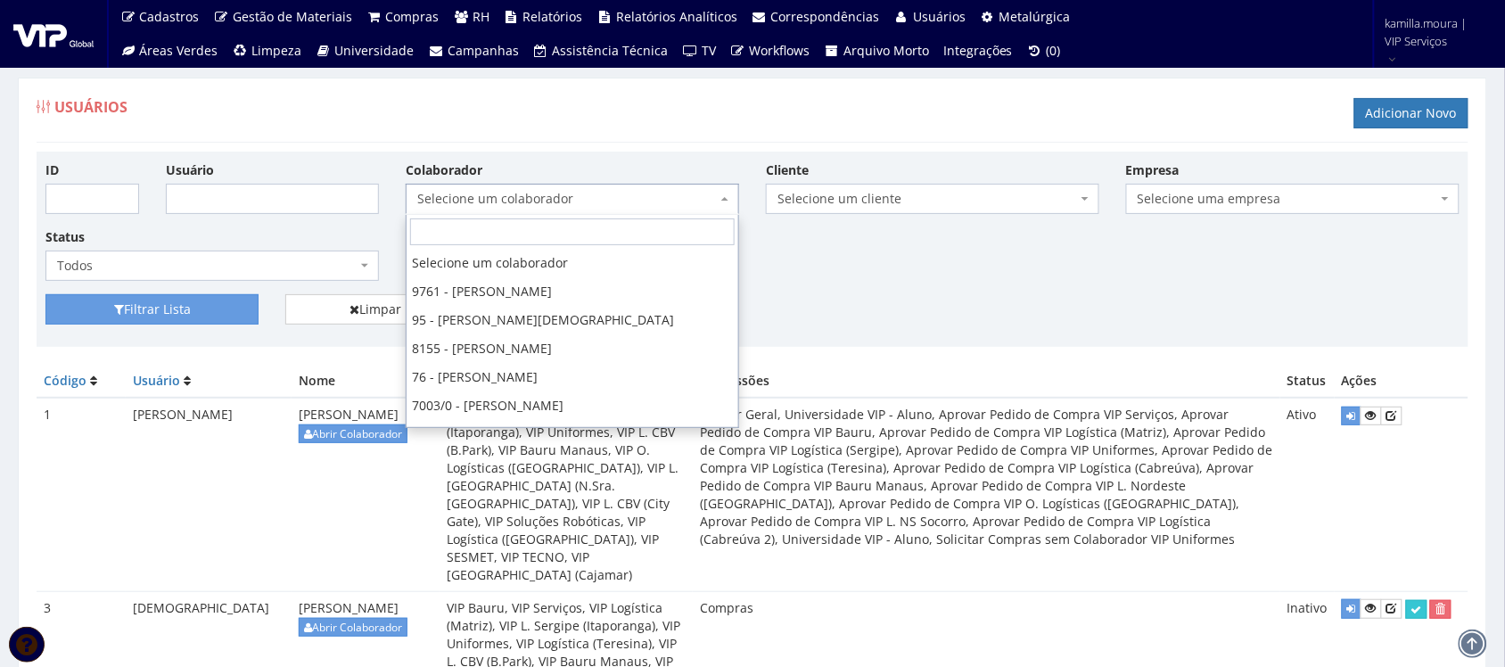
scroll to position [428, 0]
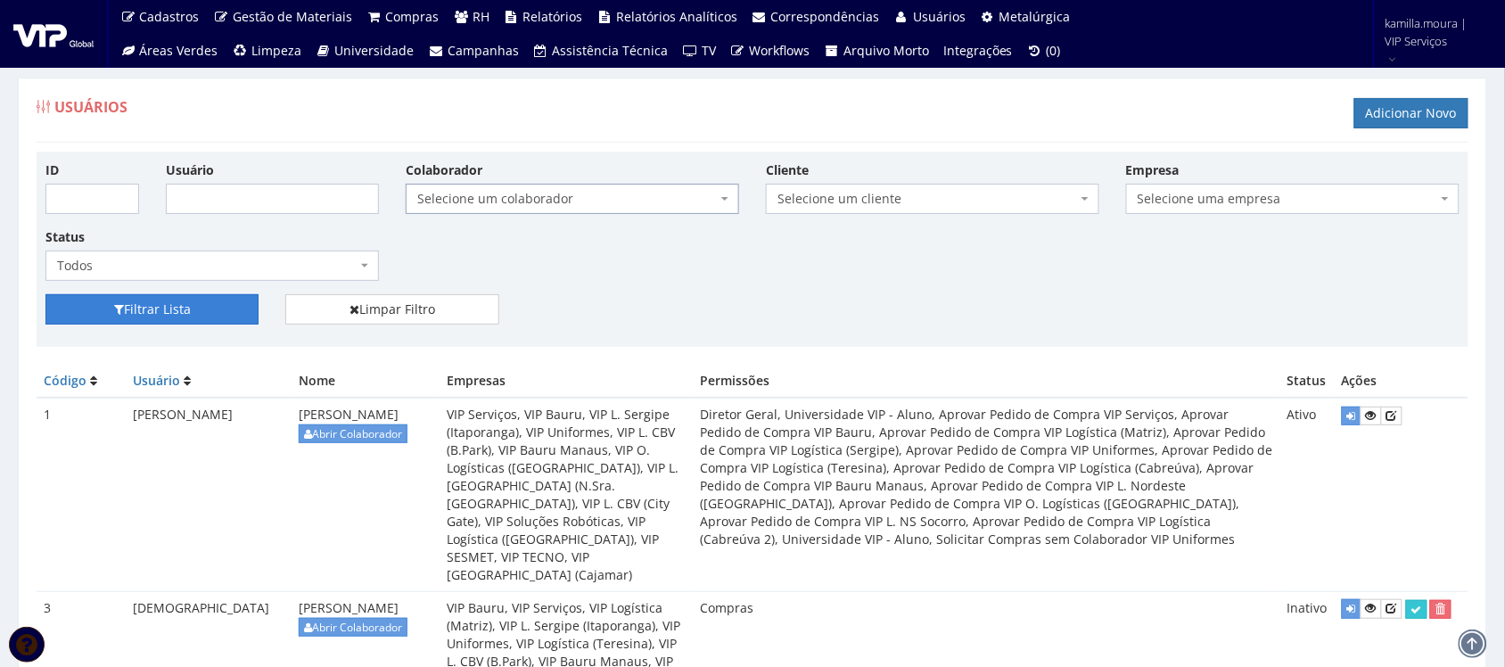
click at [250, 300] on button "Filtrar Lista" at bounding box center [151, 309] width 213 height 30
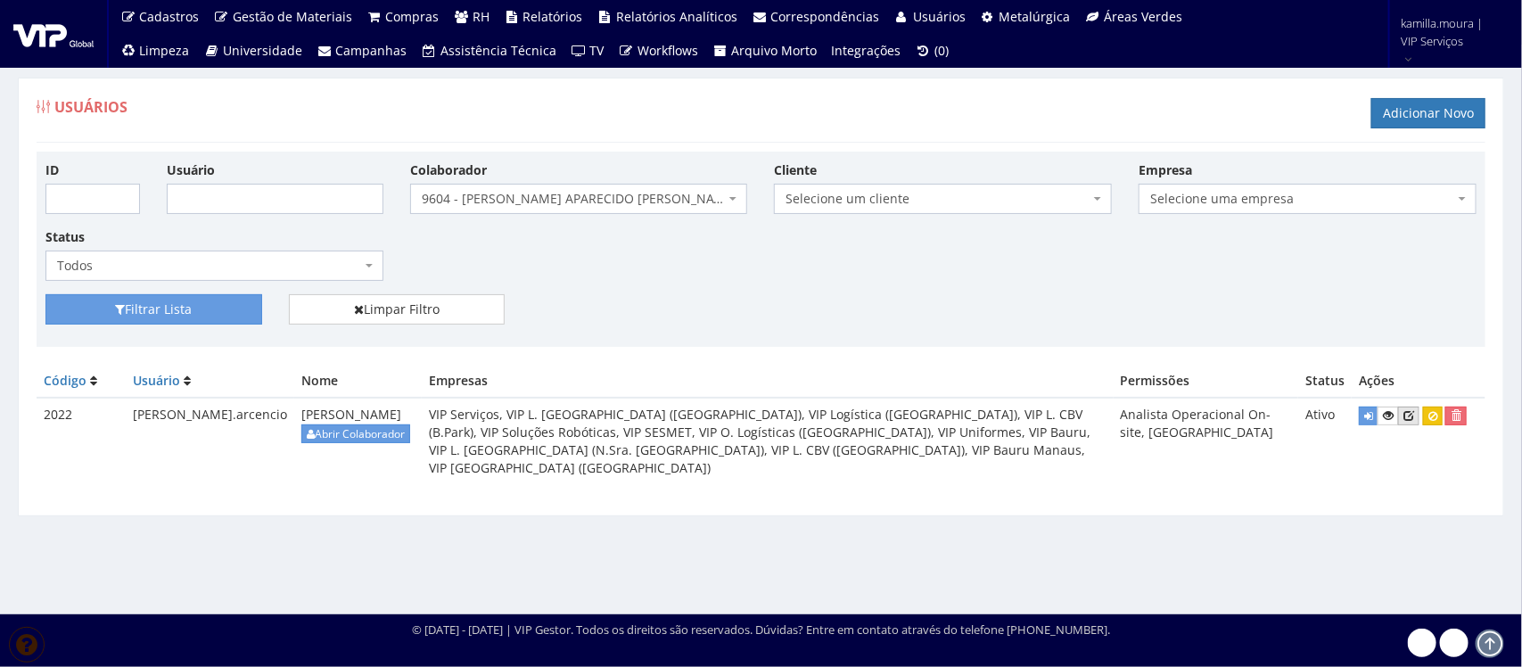
click at [1407, 417] on icon at bounding box center [1409, 415] width 11 height 12
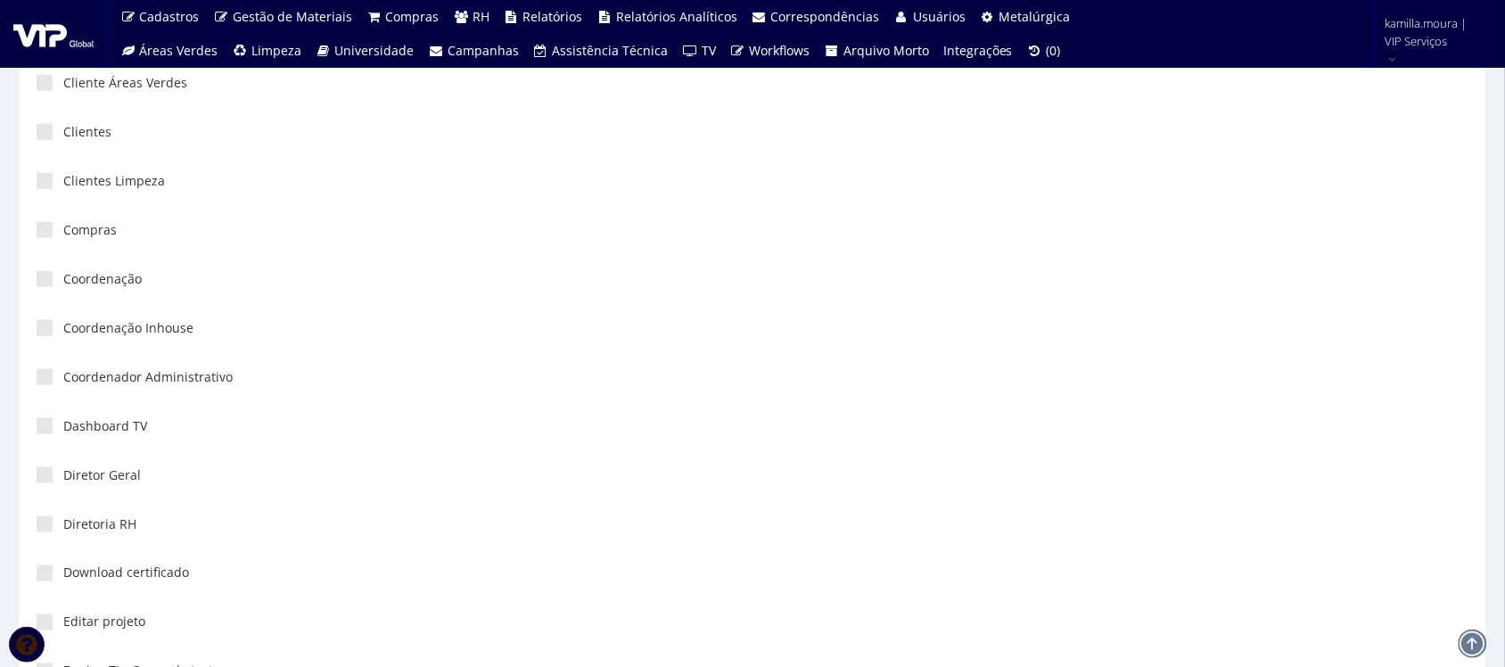
scroll to position [2452, 0]
